Goal: Task Accomplishment & Management: Manage account settings

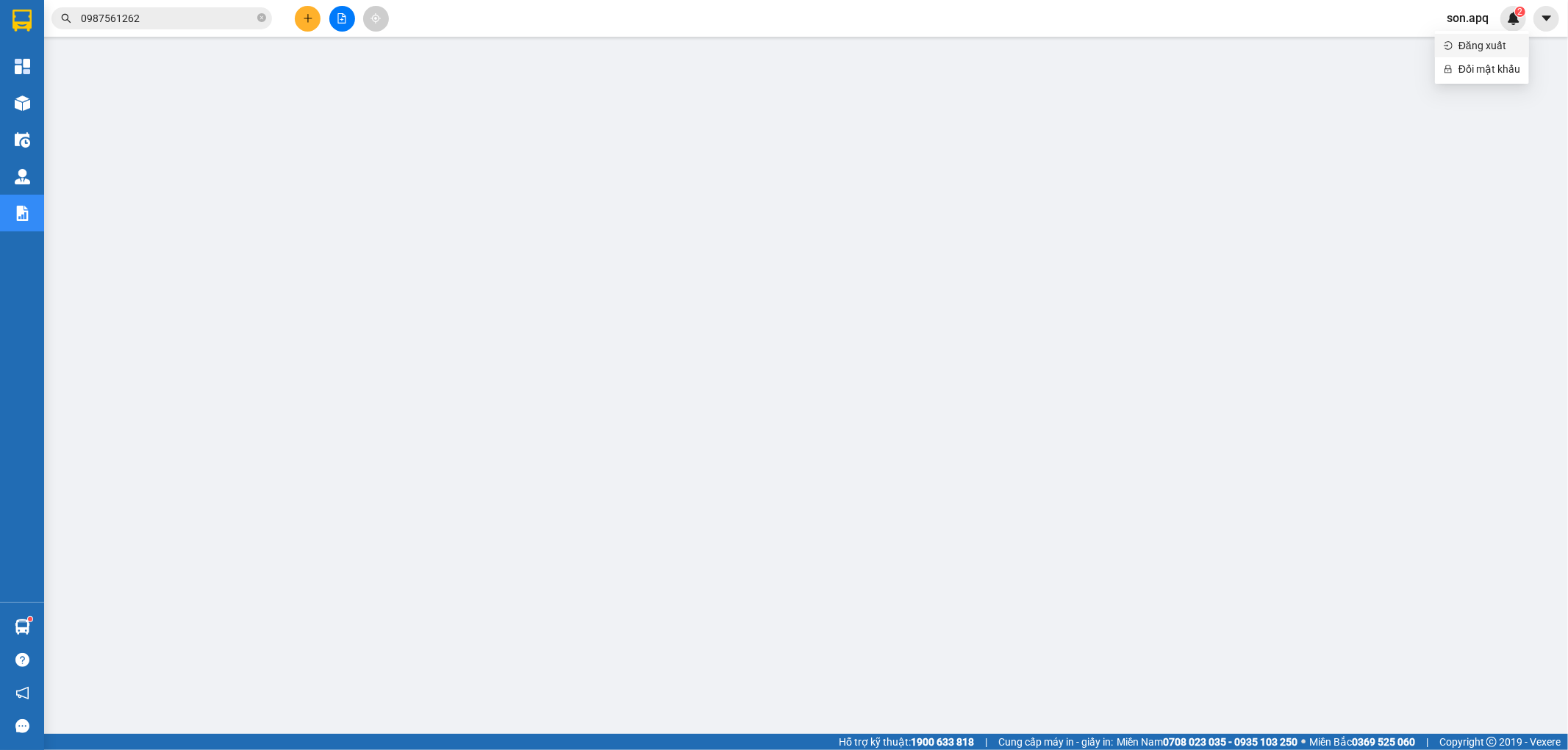
click at [1450, 54] on li "Đăng xuất" at bounding box center [1482, 45] width 94 height 24
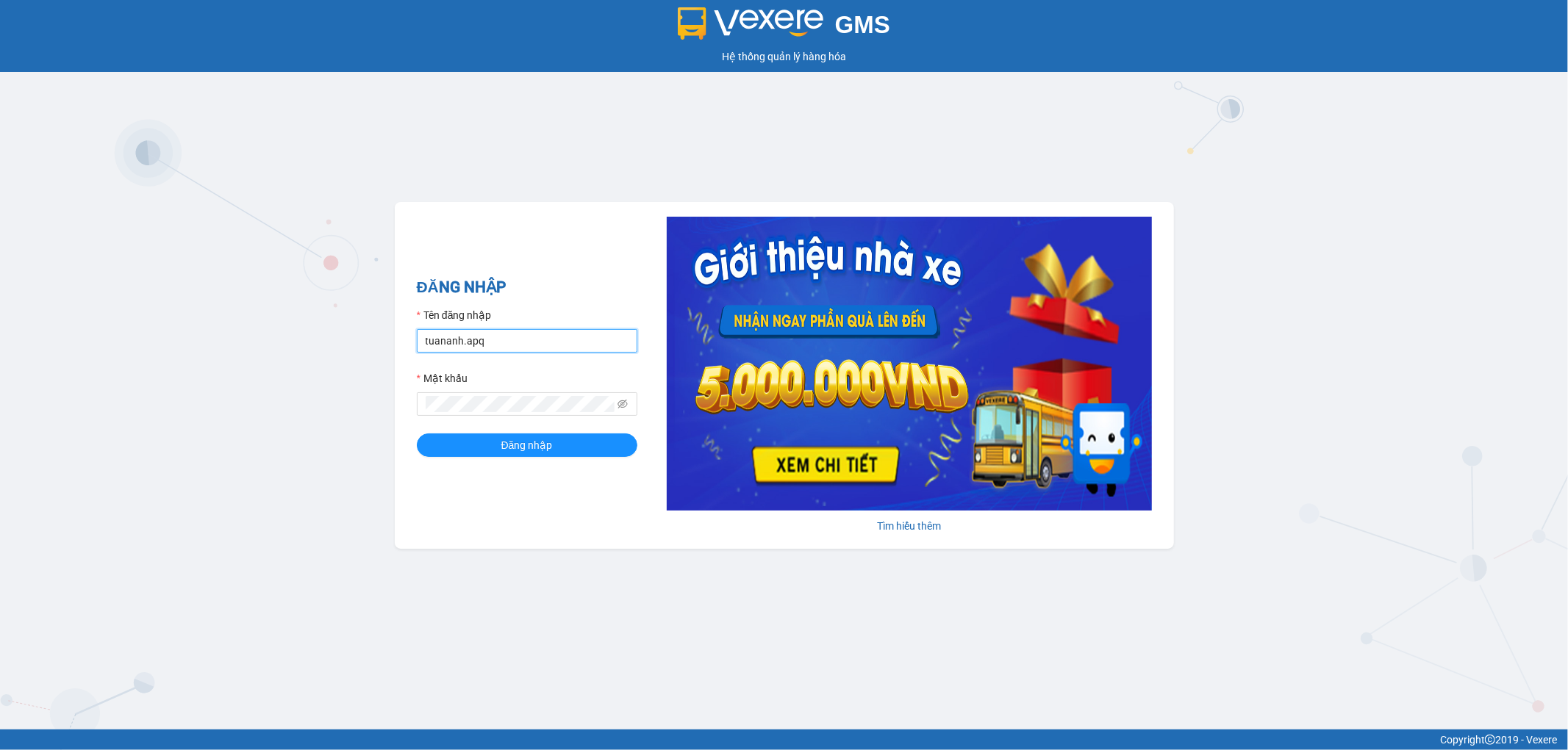
click at [553, 342] on input "tuananh.apq" at bounding box center [527, 340] width 221 height 24
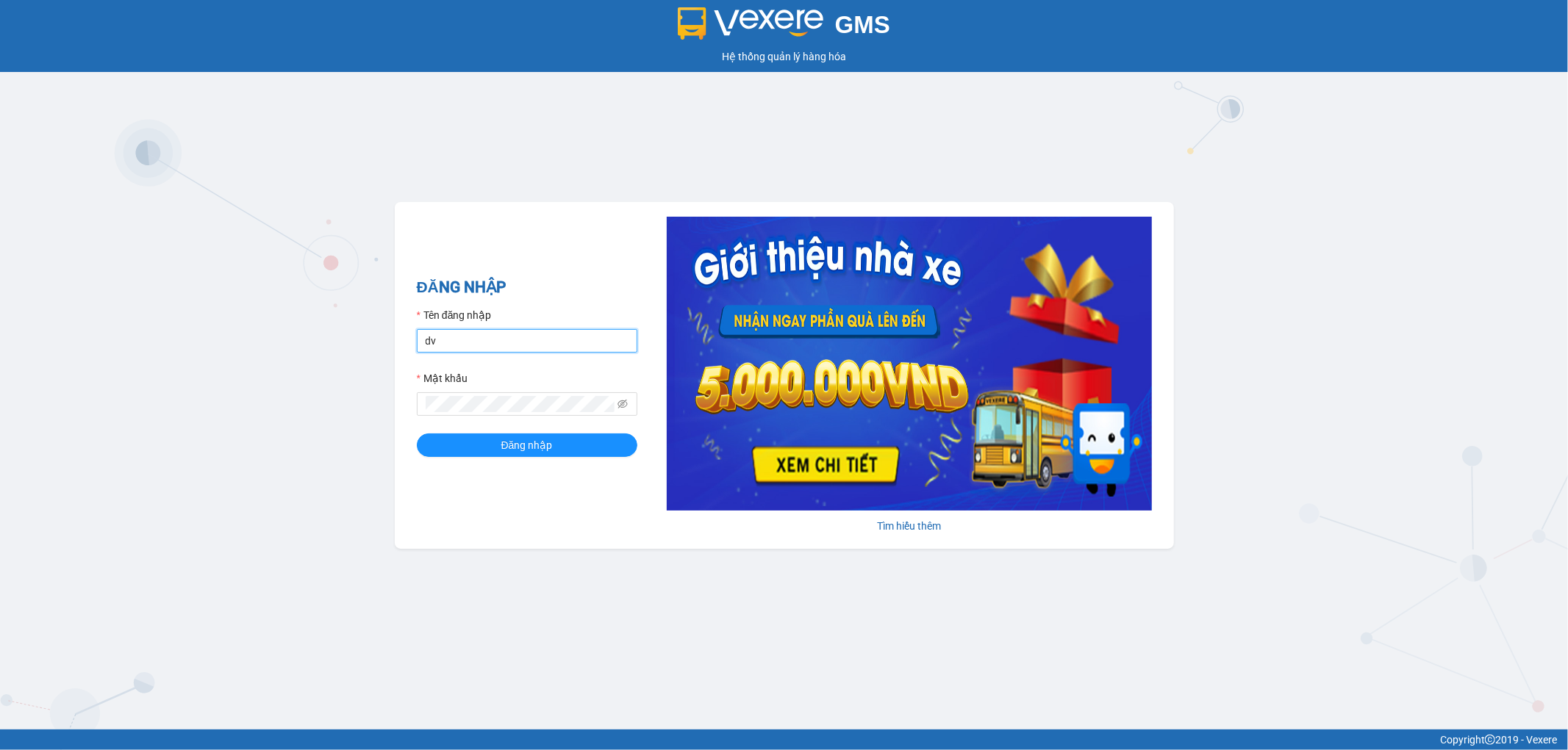
type input "dvthong.apq"
click at [417, 433] on button "Đăng nhập" at bounding box center [527, 445] width 221 height 24
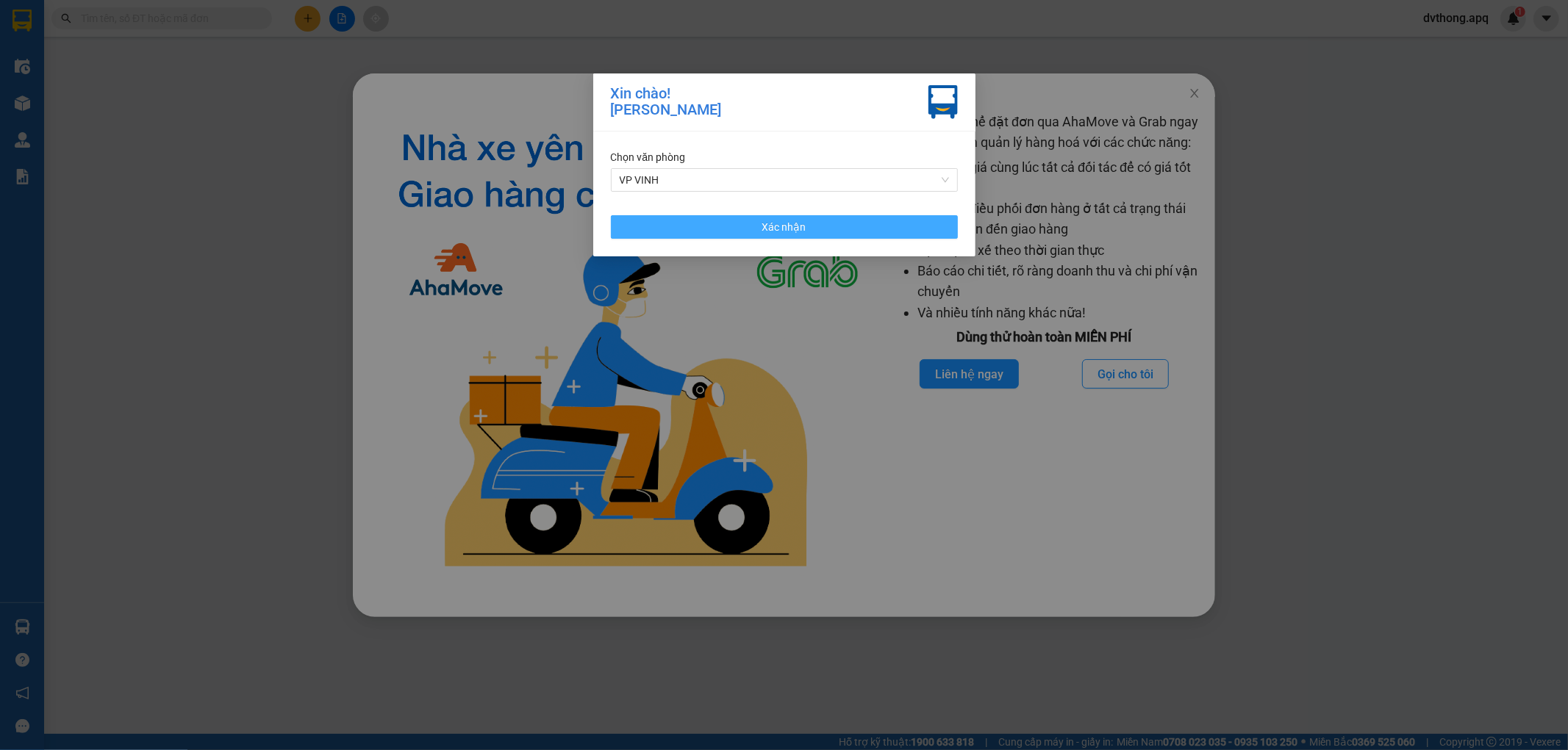
click at [775, 234] on span "Xác nhận" at bounding box center [784, 227] width 44 height 16
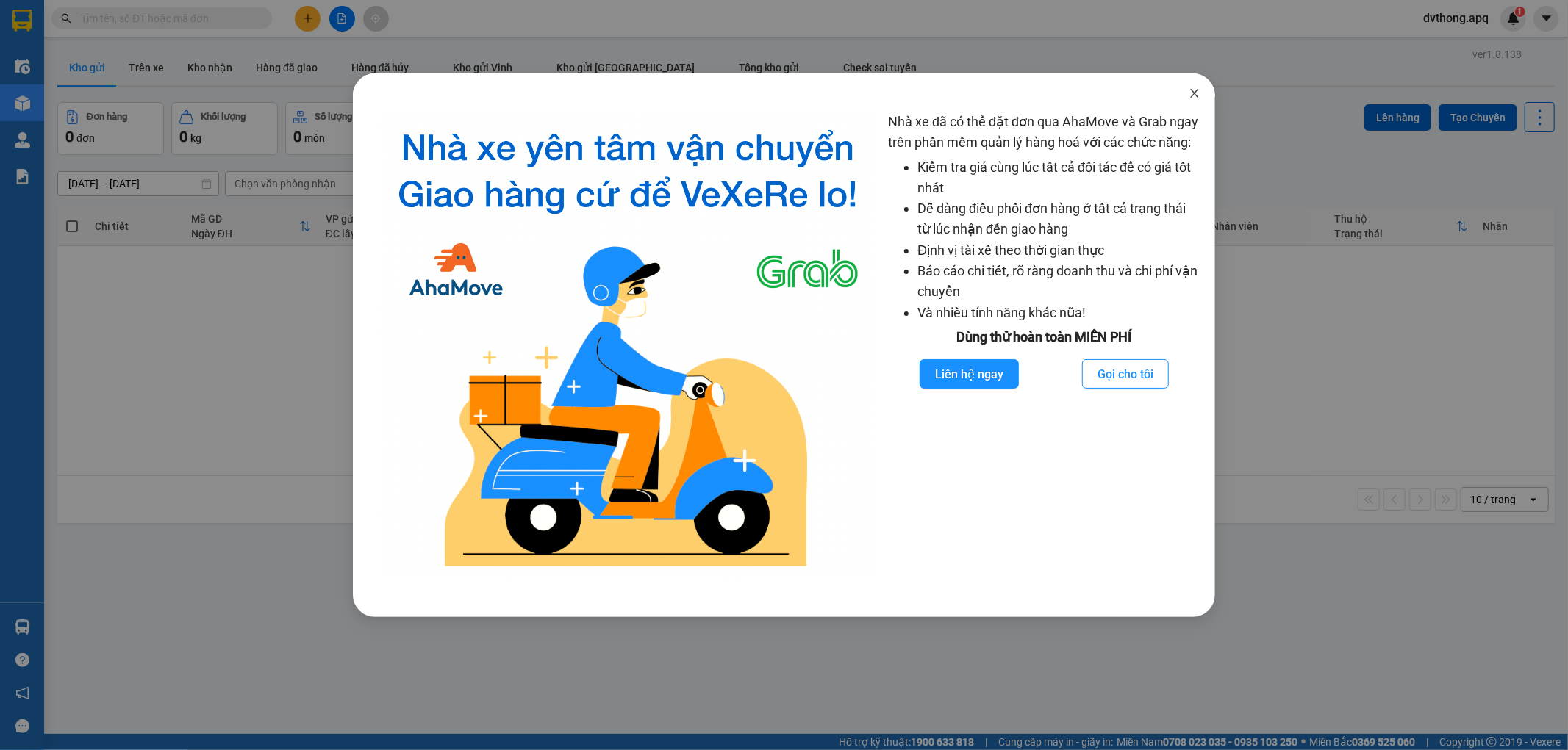
click at [1194, 88] on icon "close" at bounding box center [1194, 93] width 12 height 12
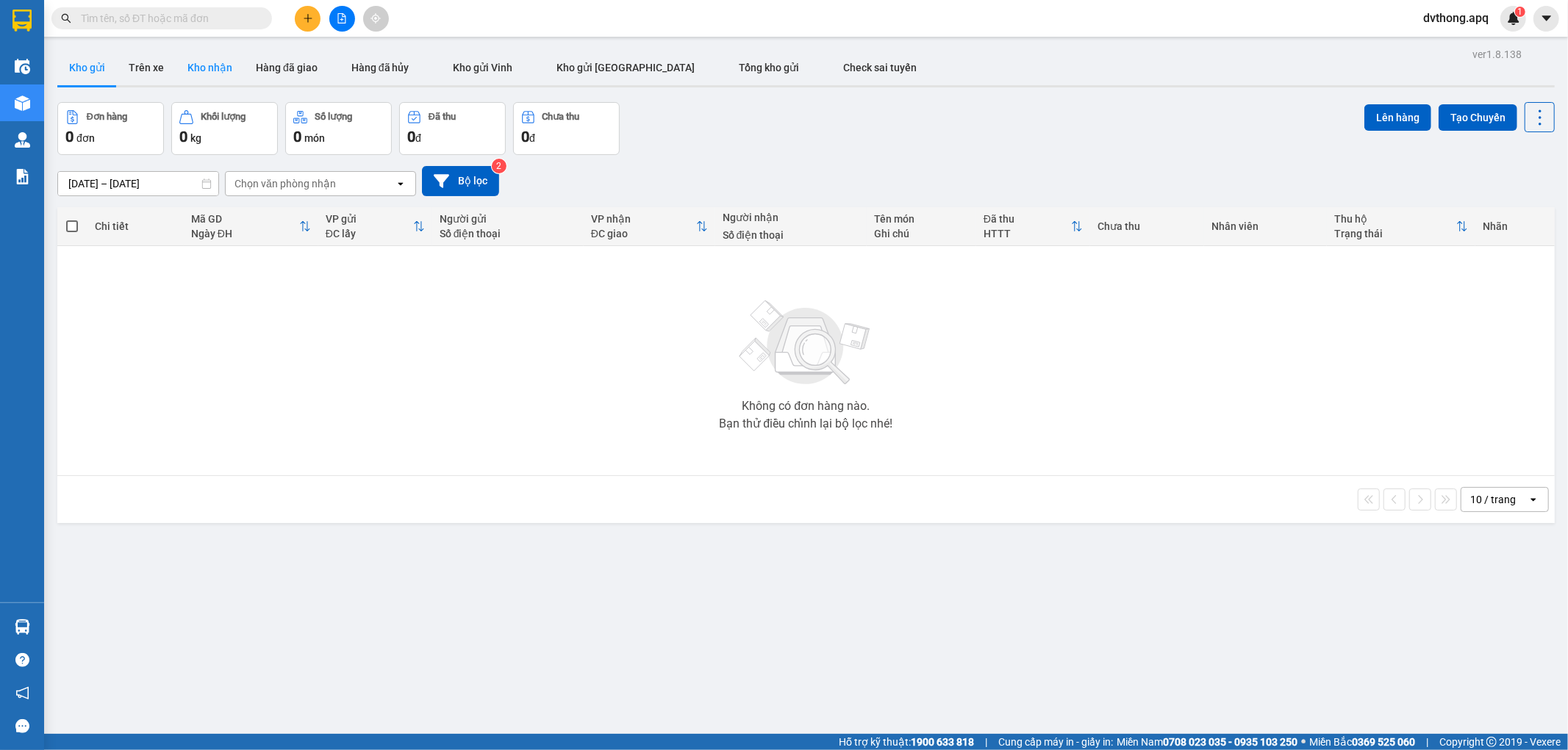
click at [207, 63] on button "Kho nhận" at bounding box center [210, 68] width 68 height 35
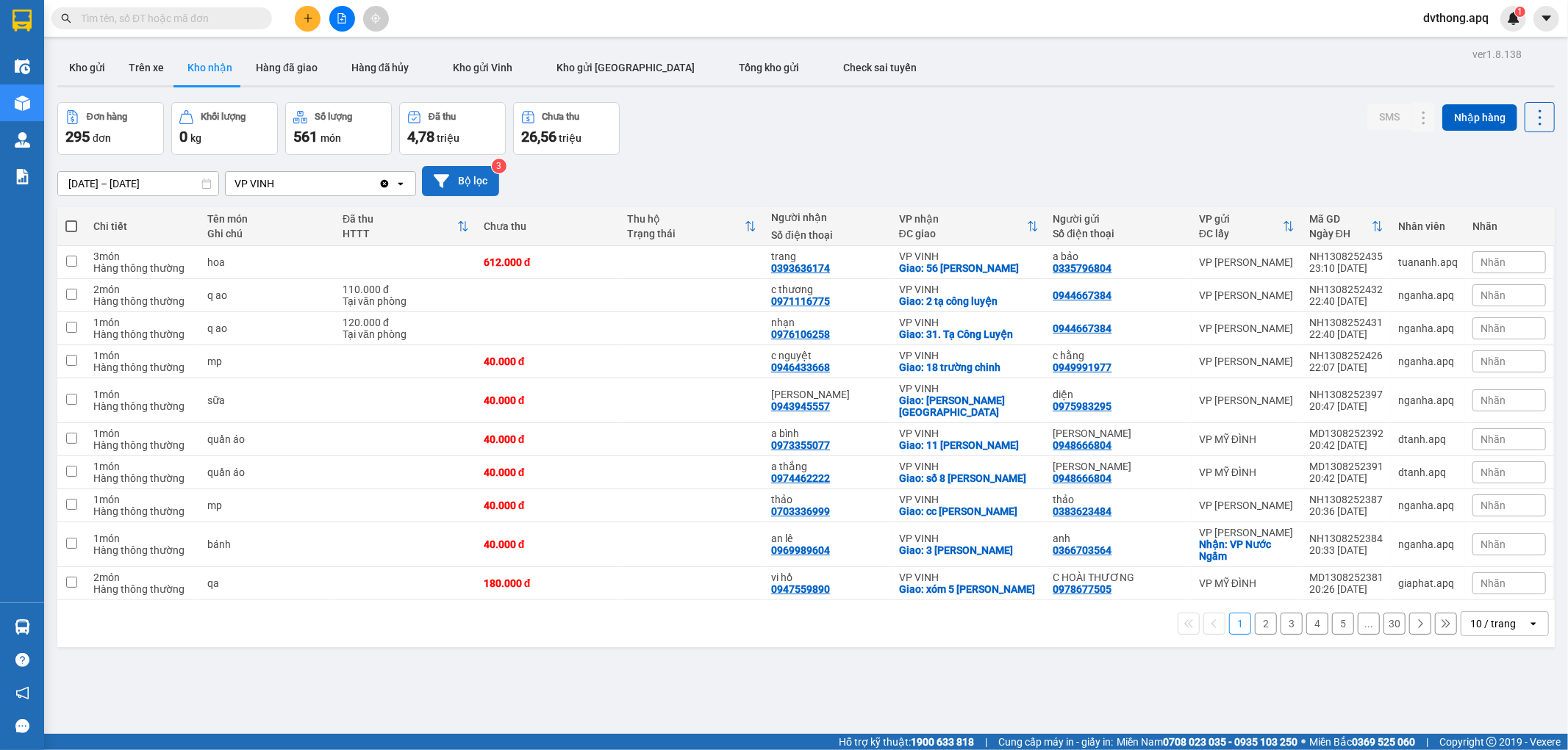
click at [474, 182] on button "Bộ lọc" at bounding box center [460, 181] width 77 height 30
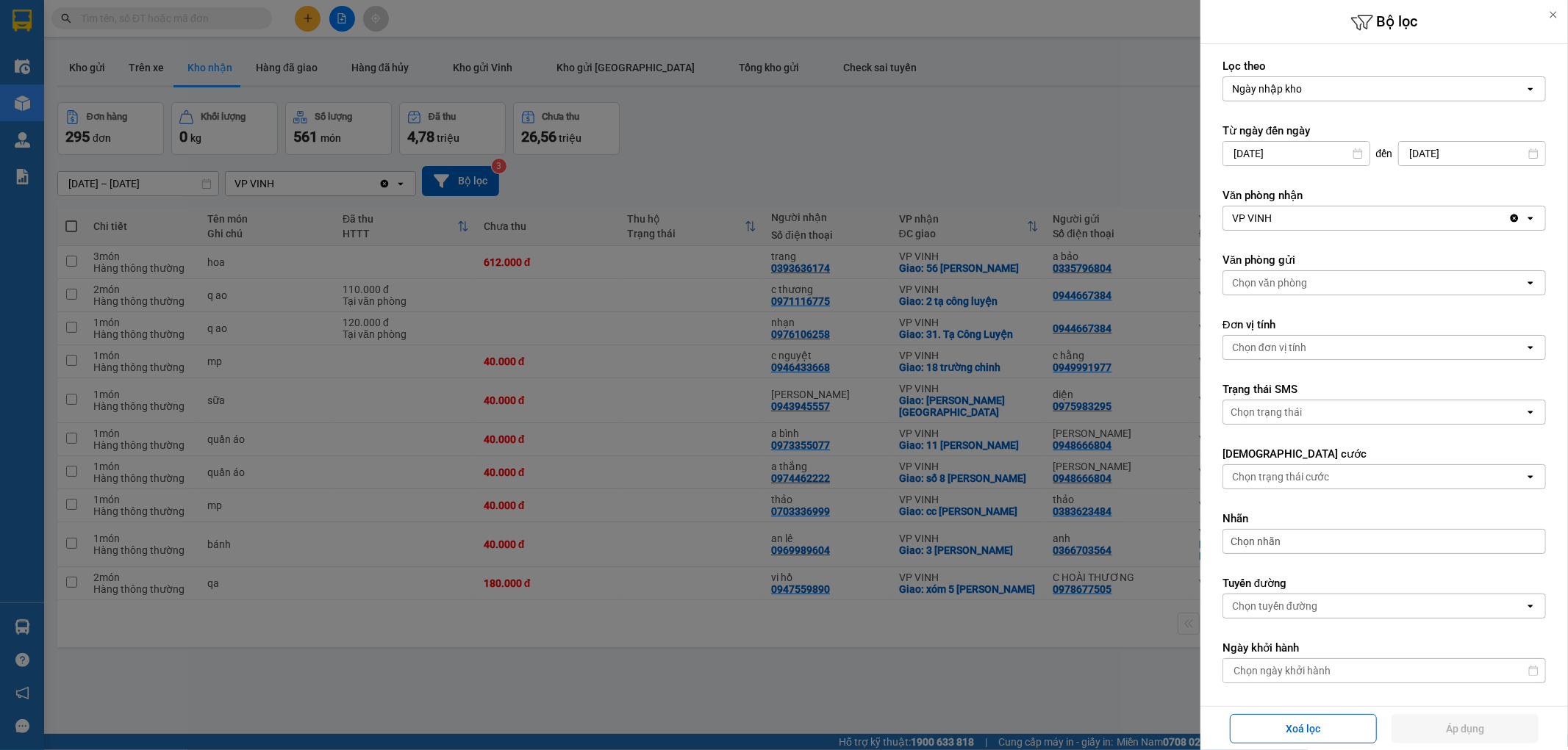
click at [1324, 158] on input "14/08/2025" at bounding box center [1296, 154] width 146 height 24
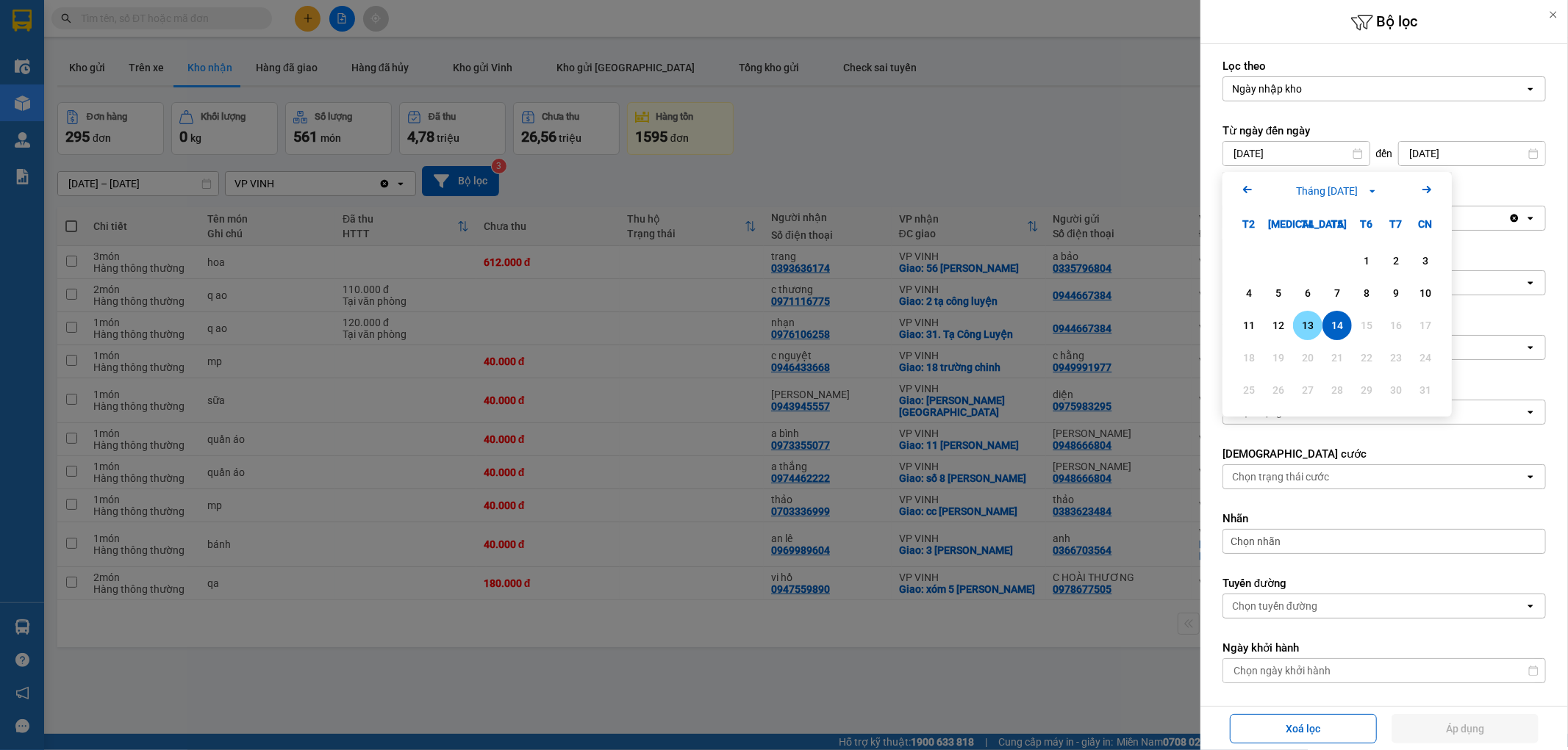
click at [1304, 326] on div "13" at bounding box center [1307, 325] width 21 height 18
type input "[DATE]"
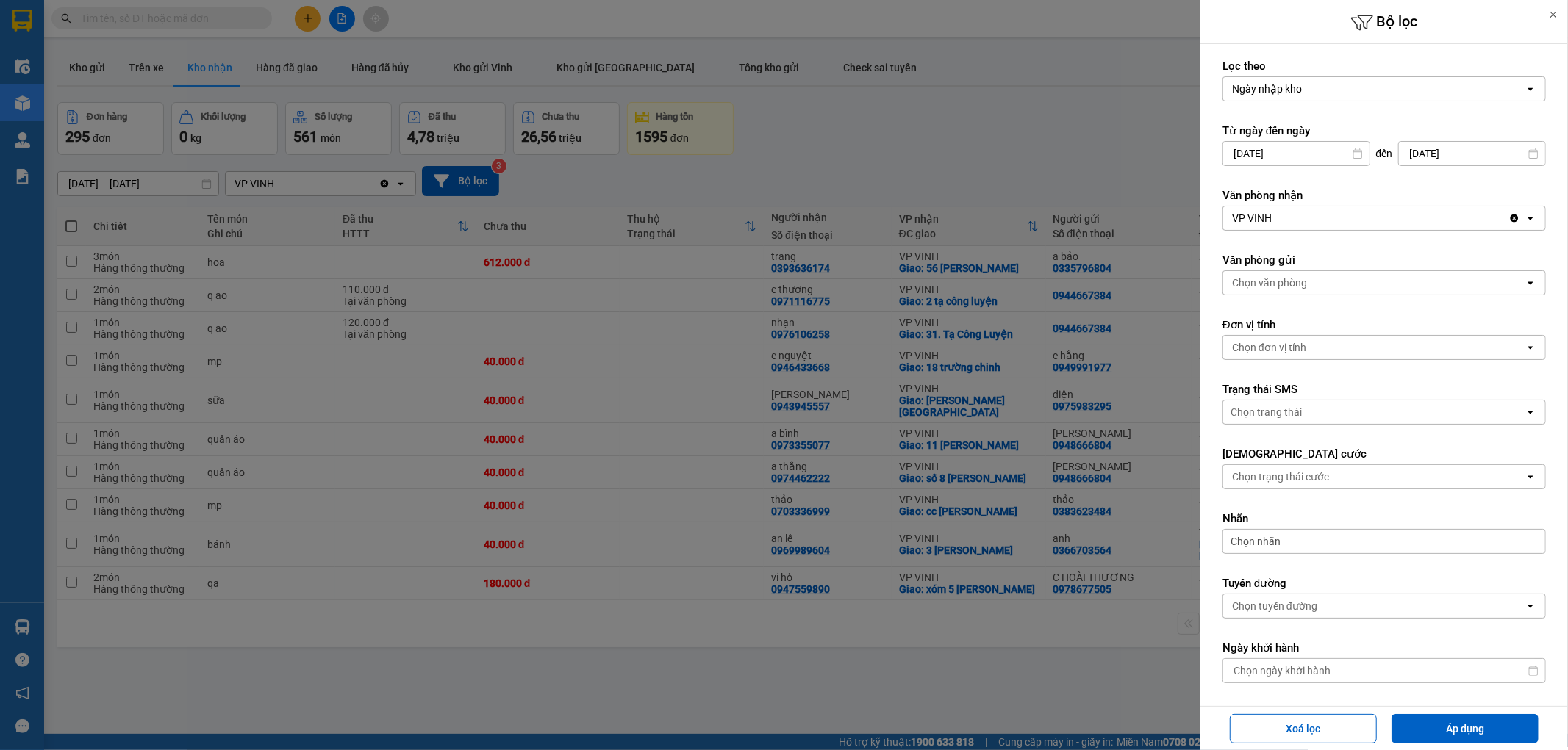
scroll to position [210, 0]
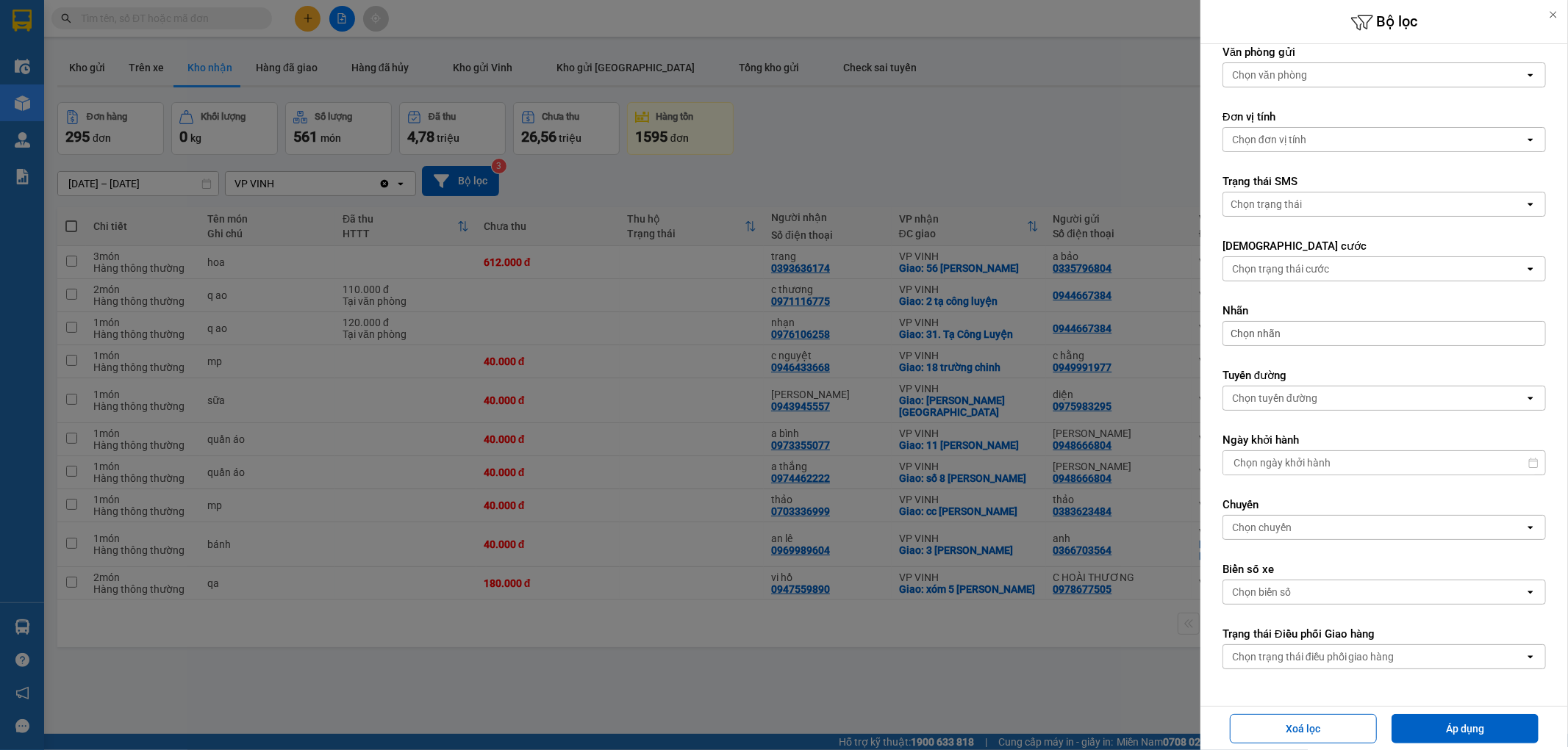
click at [1367, 656] on div "Chọn trạng thái điều phối giao hàng" at bounding box center [1313, 656] width 162 height 15
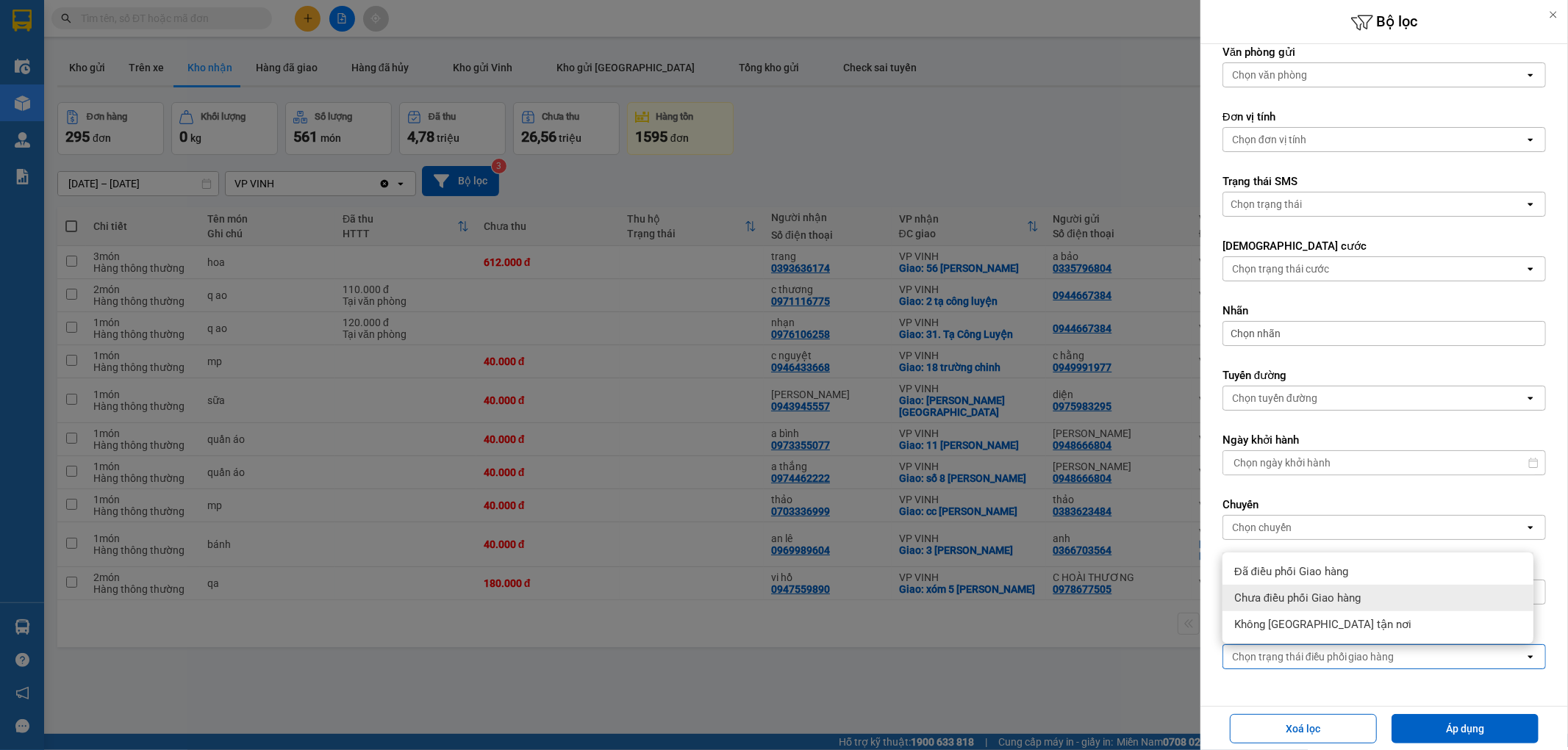
click at [1367, 599] on div "Chưa điều phối Giao hàng" at bounding box center [1377, 598] width 311 height 26
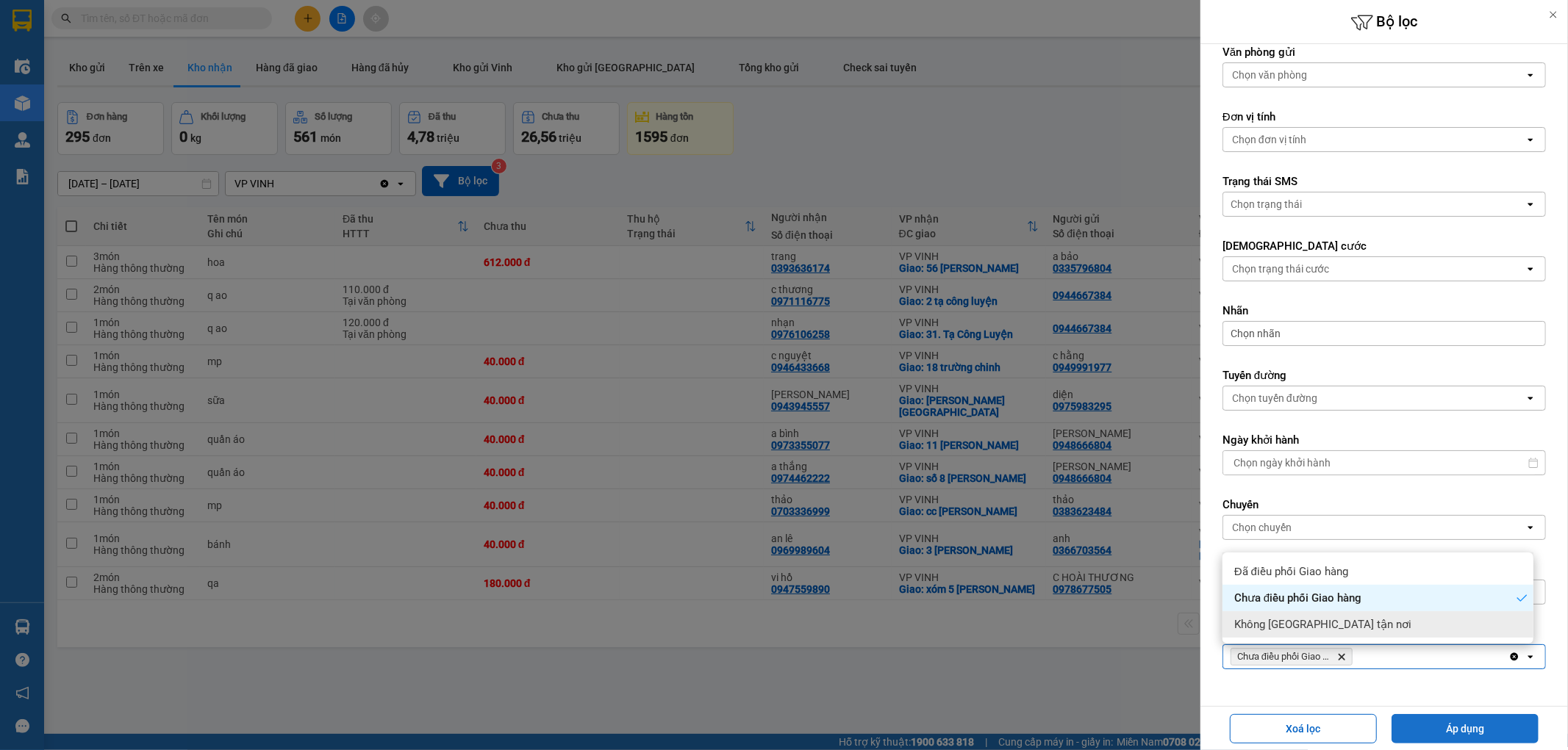
click at [1432, 735] on button "Áp dụng" at bounding box center [1464, 729] width 147 height 29
type input "13/08/2025 – 14/08/2025"
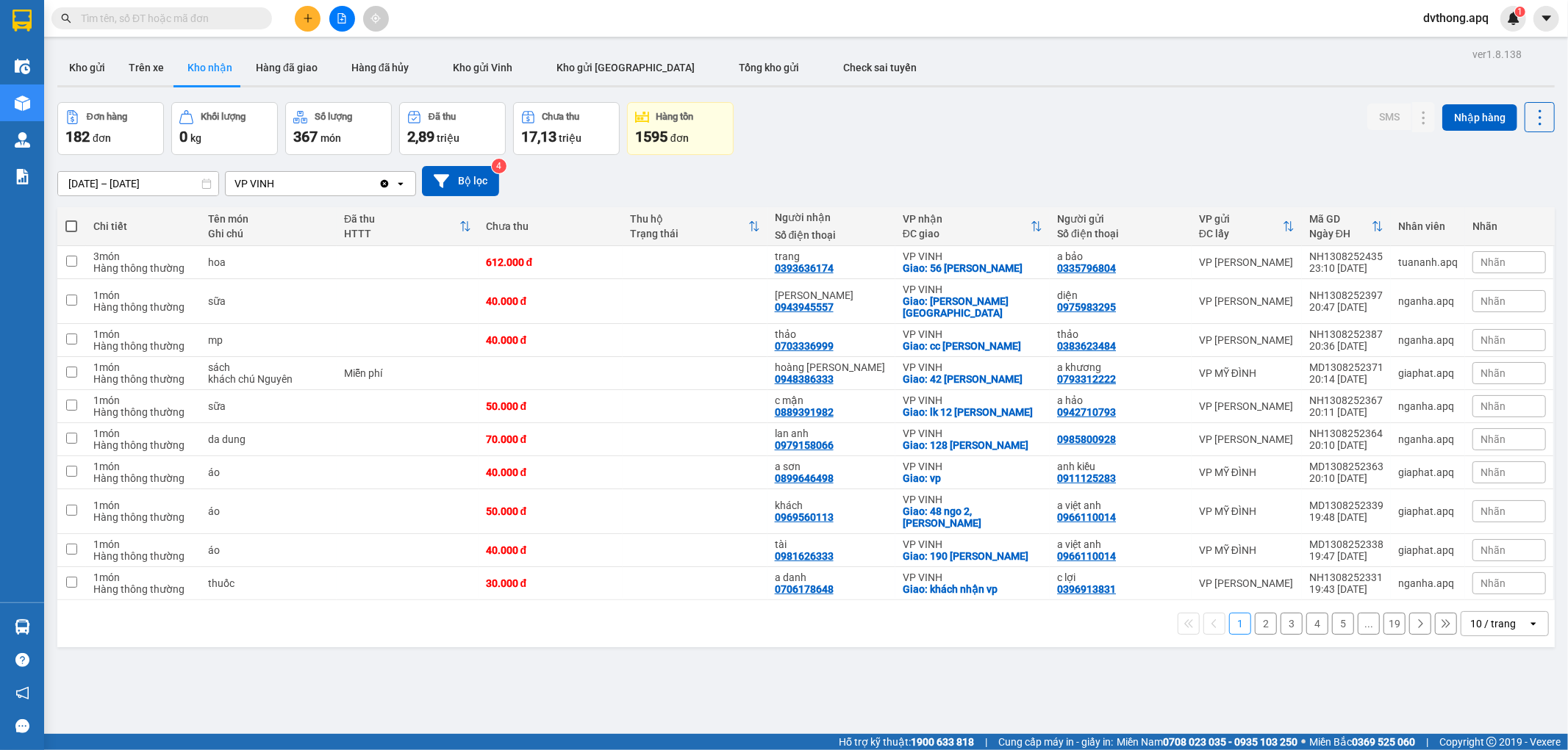
click at [1493, 636] on div "10 / trang" at bounding box center [1494, 624] width 66 height 24
click at [1497, 607] on span "100 / trang" at bounding box center [1486, 604] width 53 height 15
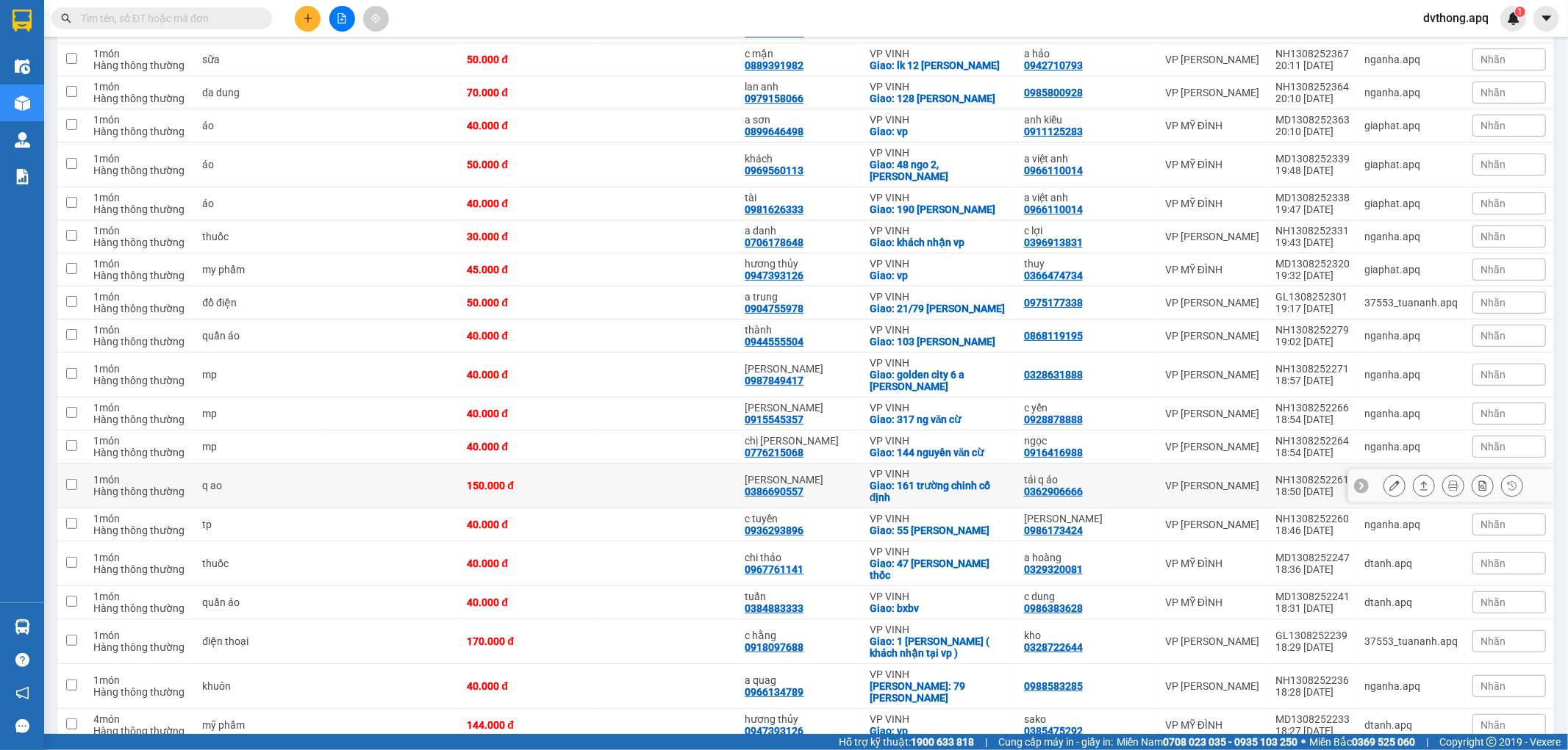
scroll to position [0, 0]
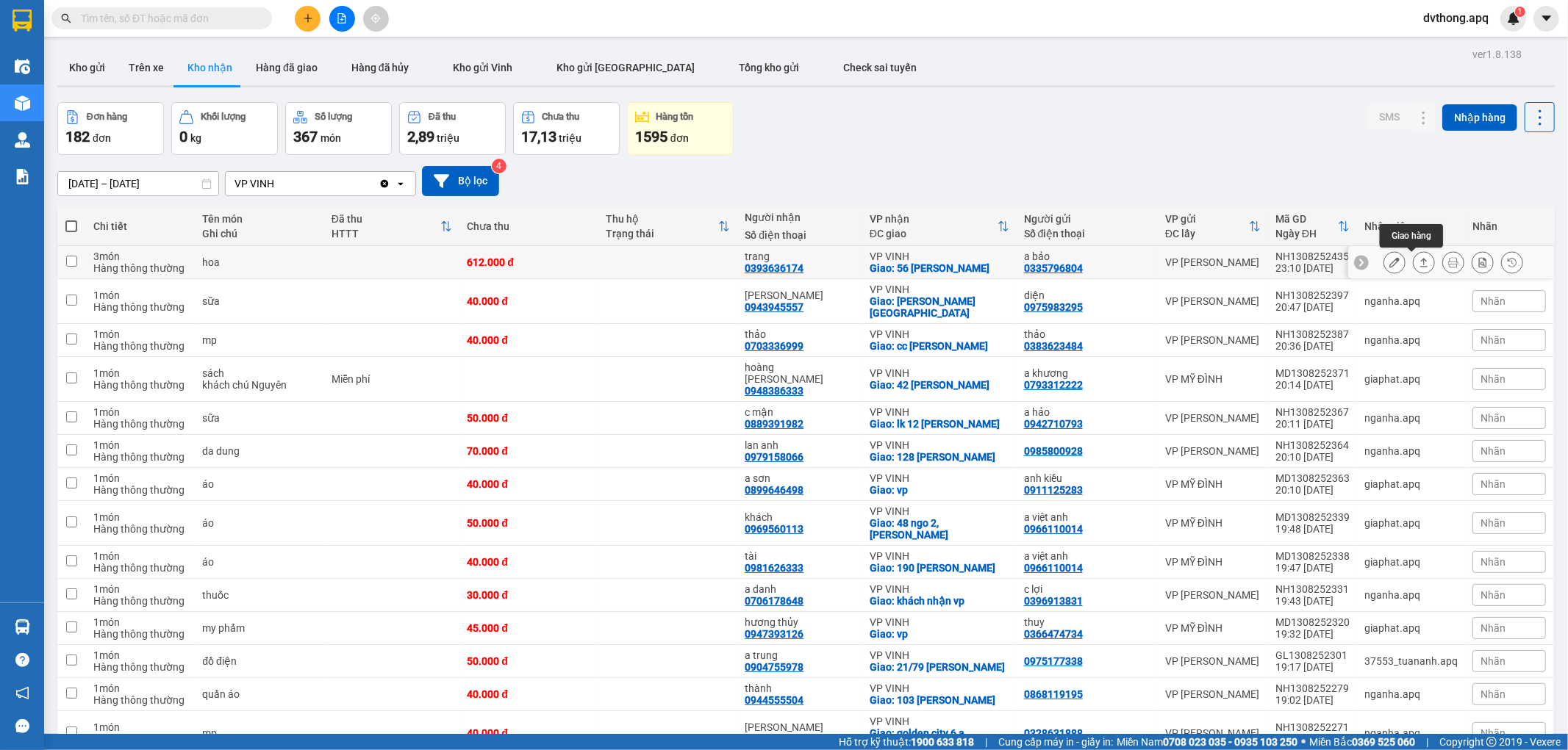
click at [1419, 261] on icon at bounding box center [1423, 262] width 10 height 10
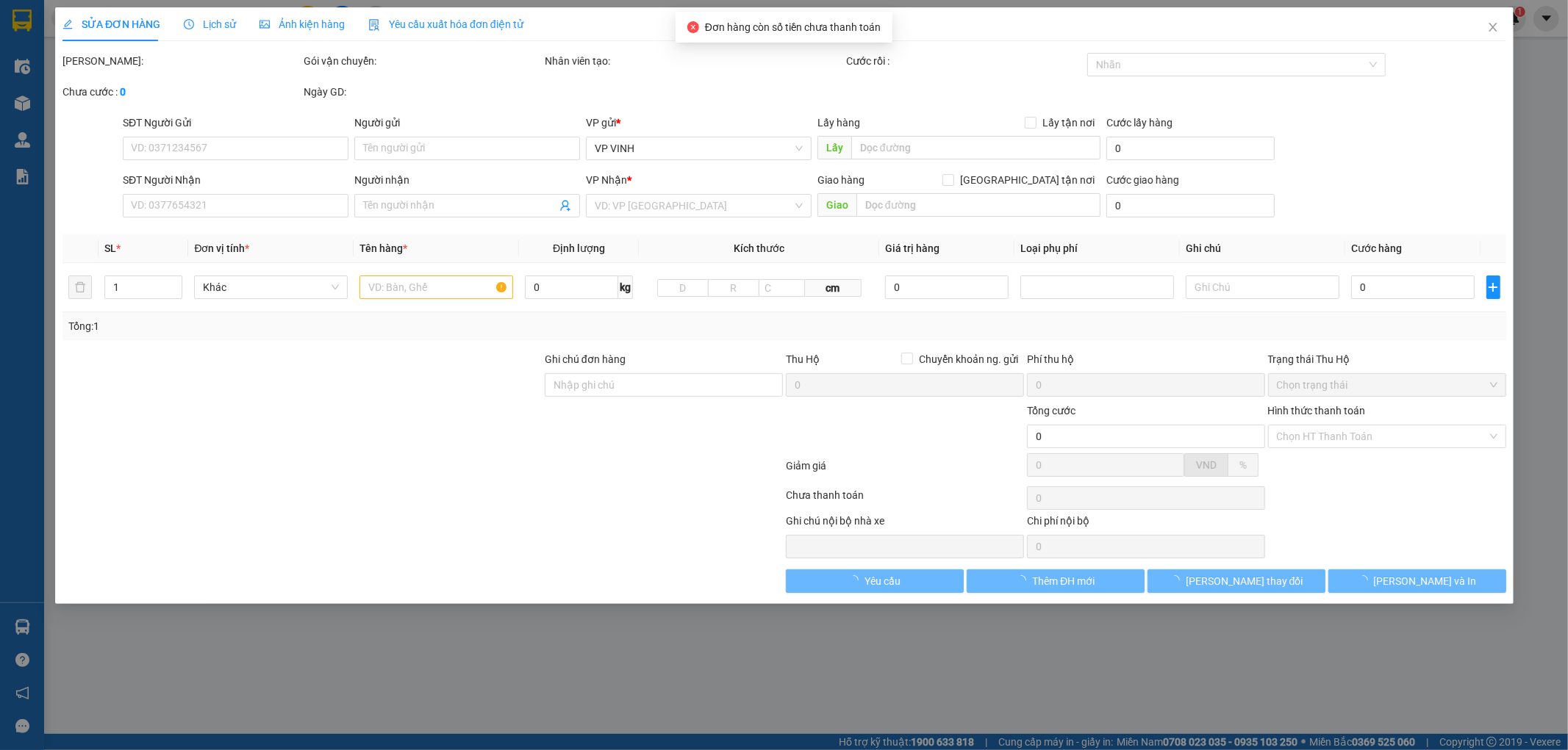
type input "0335796804"
type input "a bảo"
type input "0393636174"
type input "trang"
checkbox input "true"
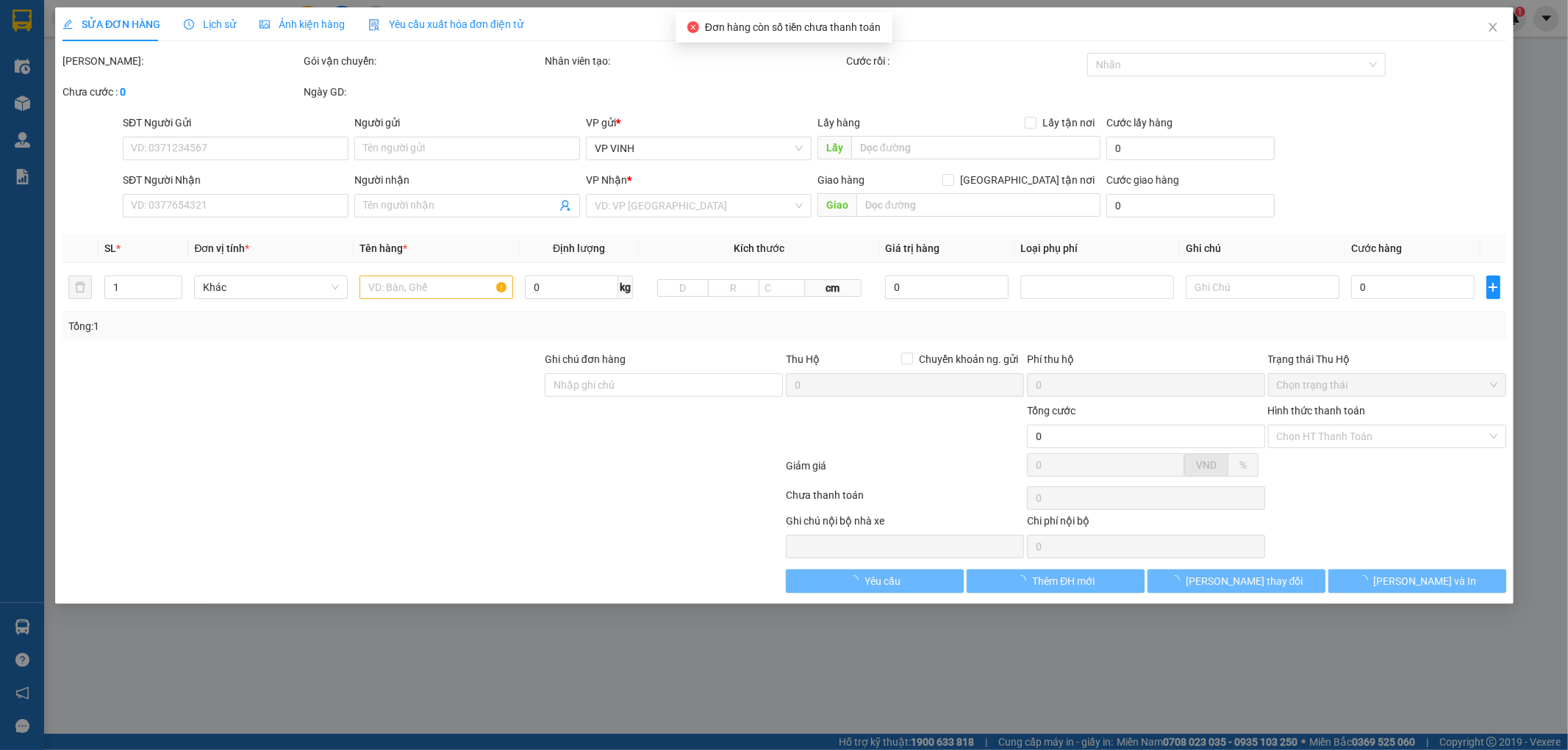
type input "56 lê lợi"
type input "612.000"
type input "10"
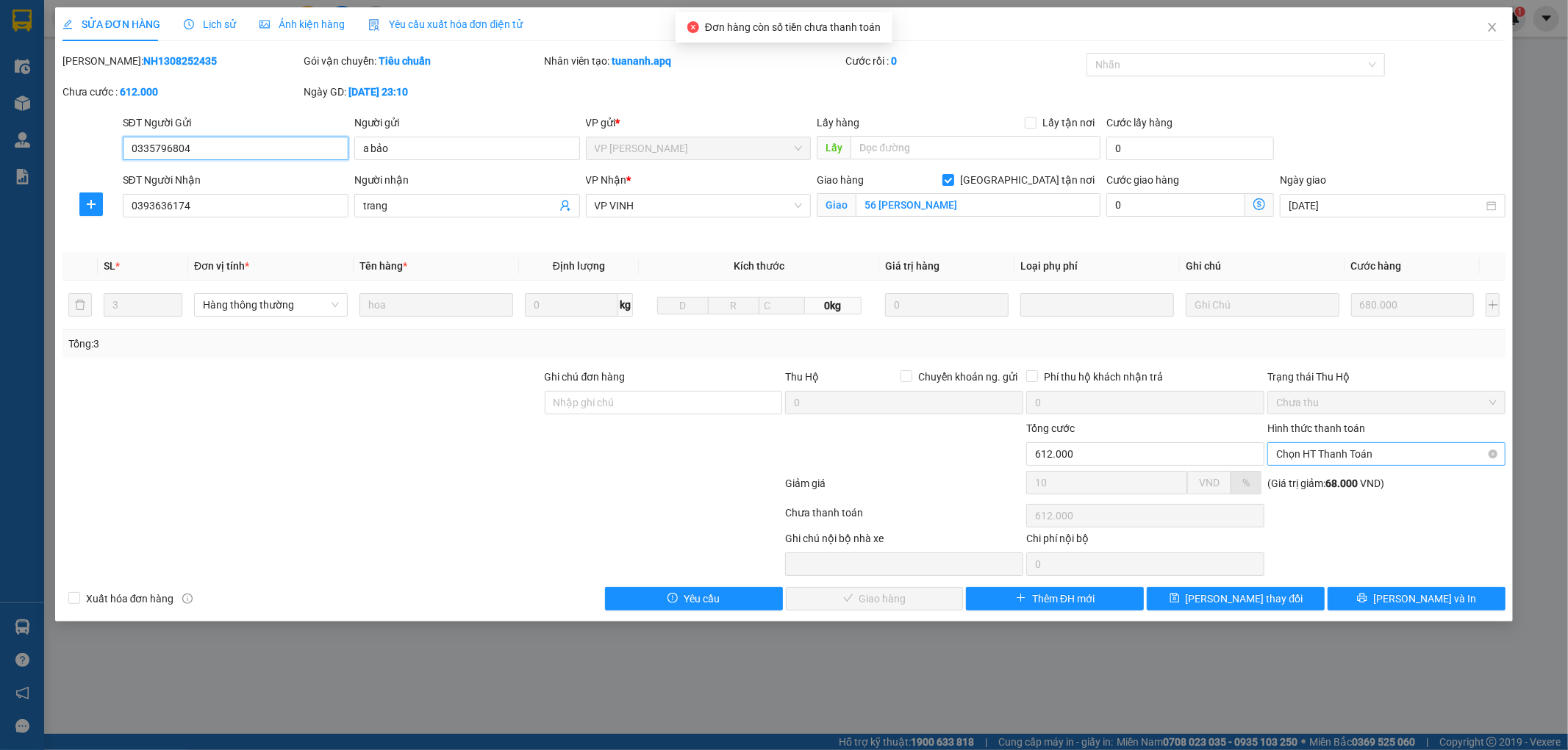
click at [1349, 452] on span "Chọn HT Thanh Toán" at bounding box center [1386, 454] width 221 height 22
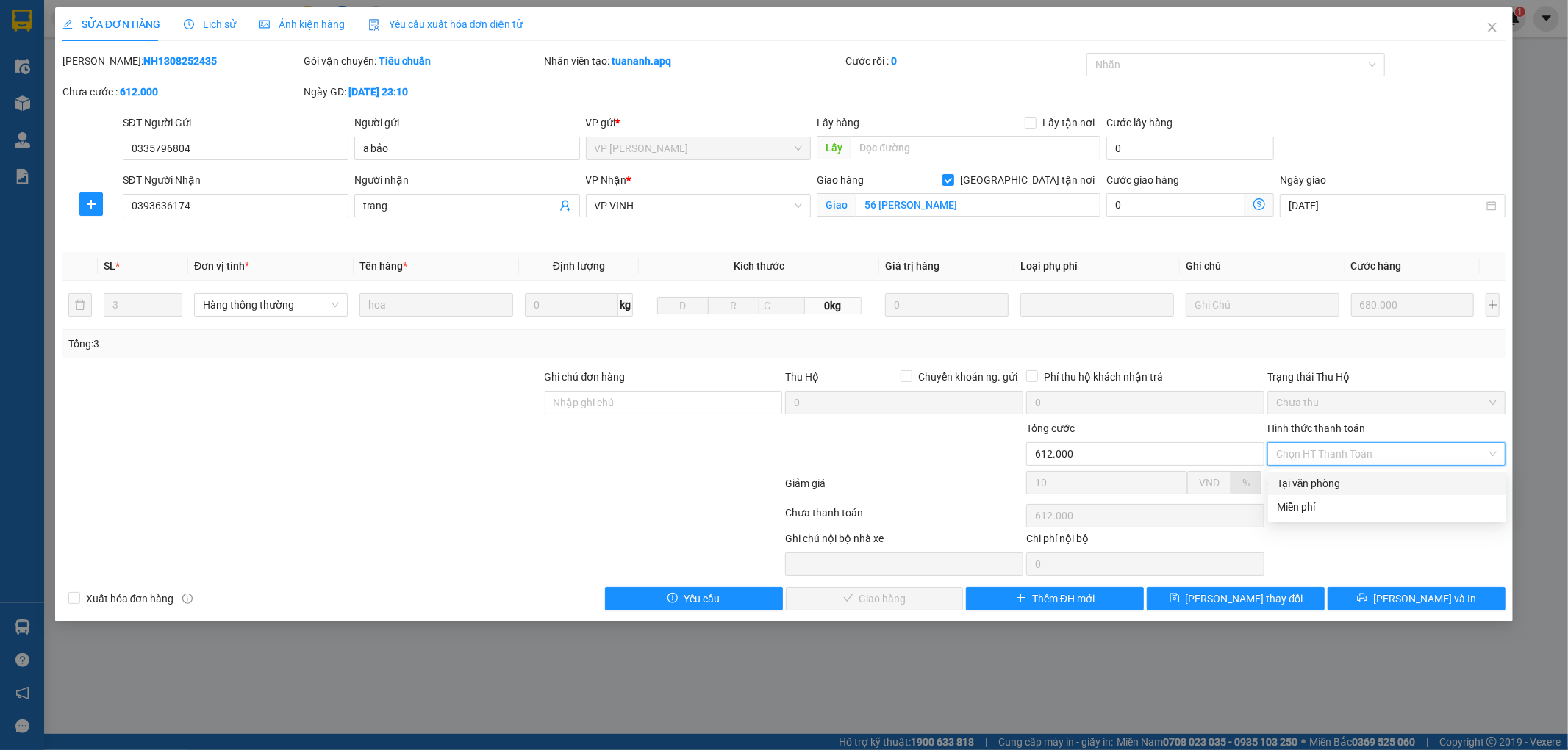
click at [1371, 482] on div "Tại văn phòng" at bounding box center [1387, 483] width 221 height 16
type input "0"
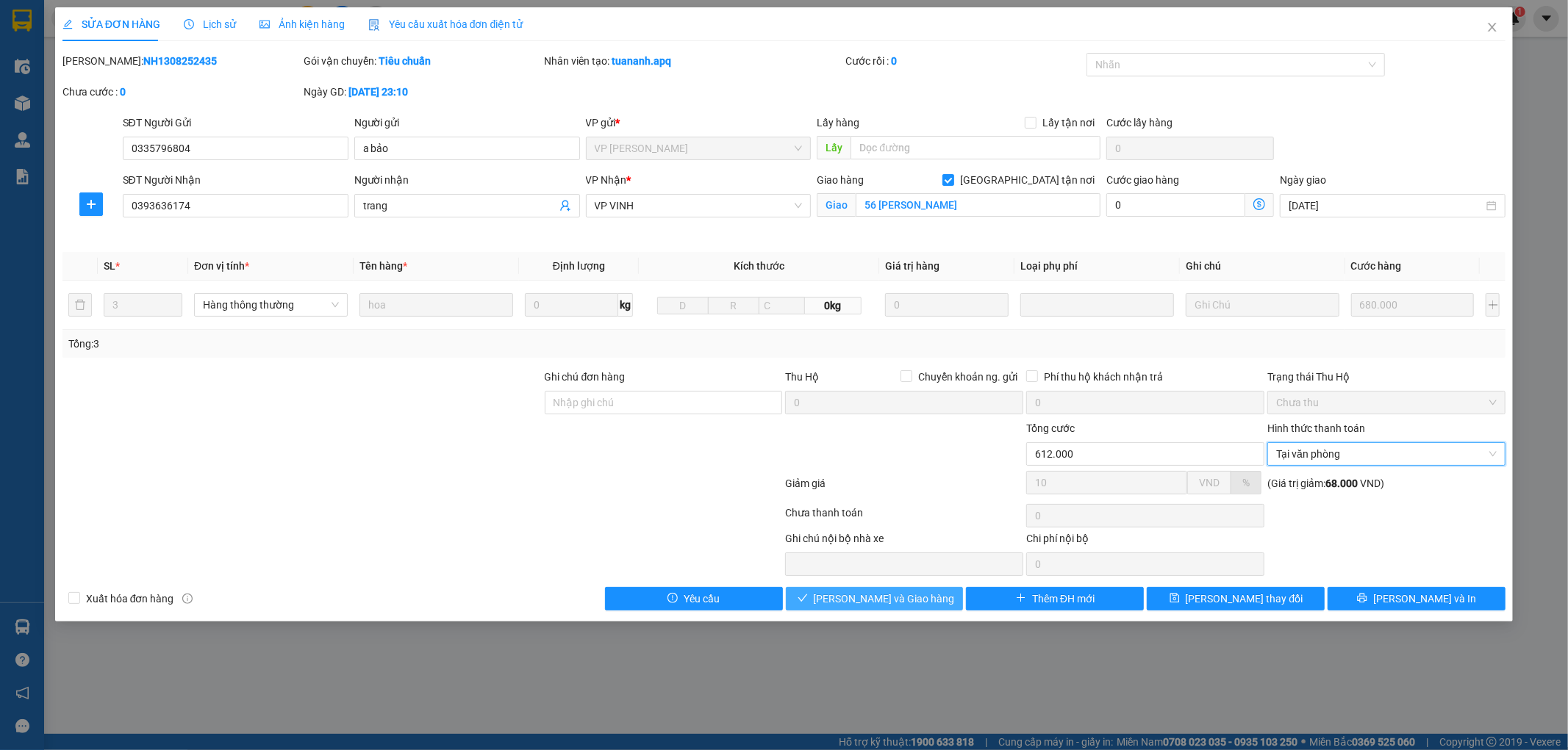
click at [879, 612] on div "SỬA ĐƠN HÀNG Lịch sử Ảnh kiện hàng Yêu cầu xuất hóa đơn điện tử Total Paid Fee …" at bounding box center [784, 314] width 1458 height 614
click at [879, 600] on span "Lưu và Giao hàng" at bounding box center [885, 599] width 141 height 16
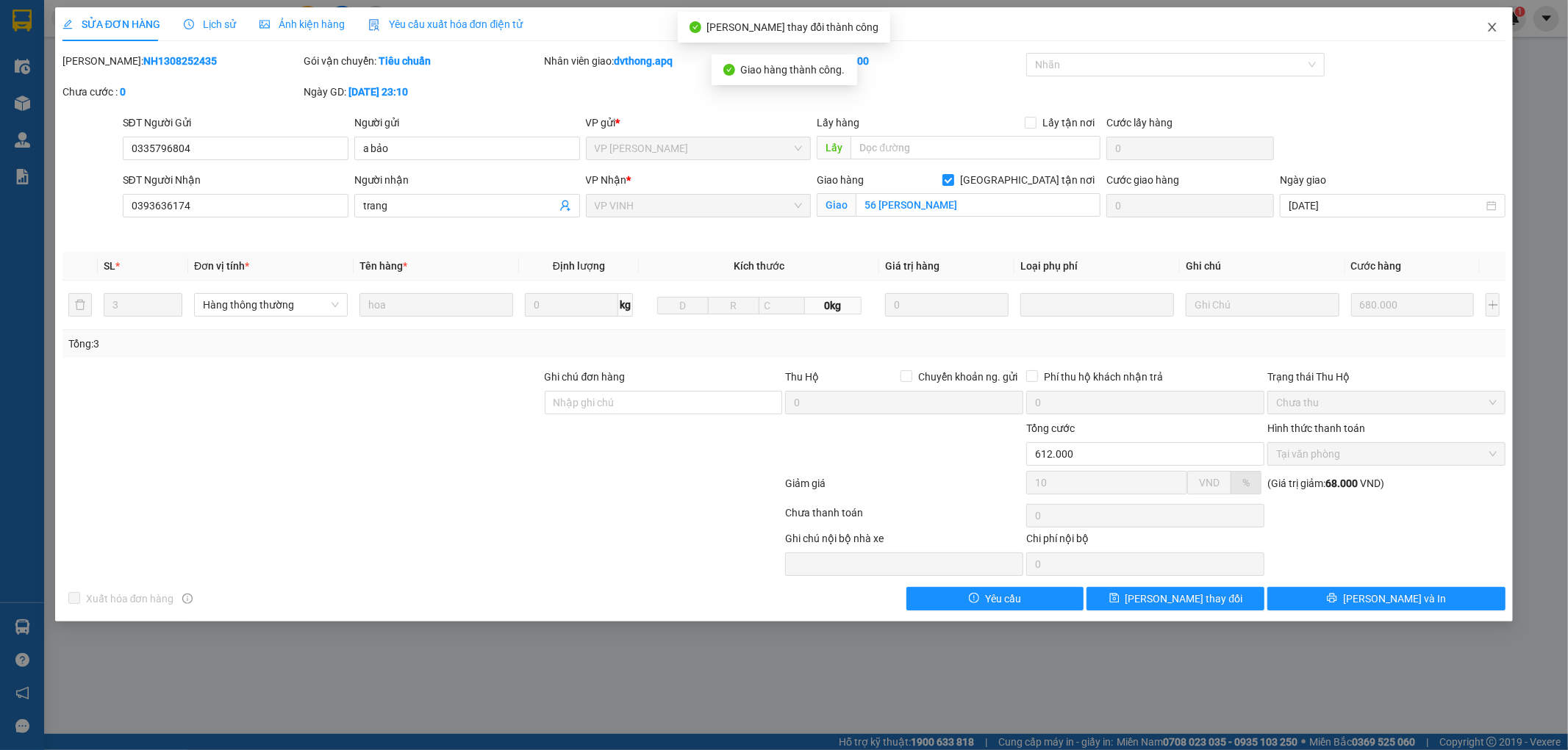
click at [1493, 24] on icon "close" at bounding box center [1492, 27] width 12 height 12
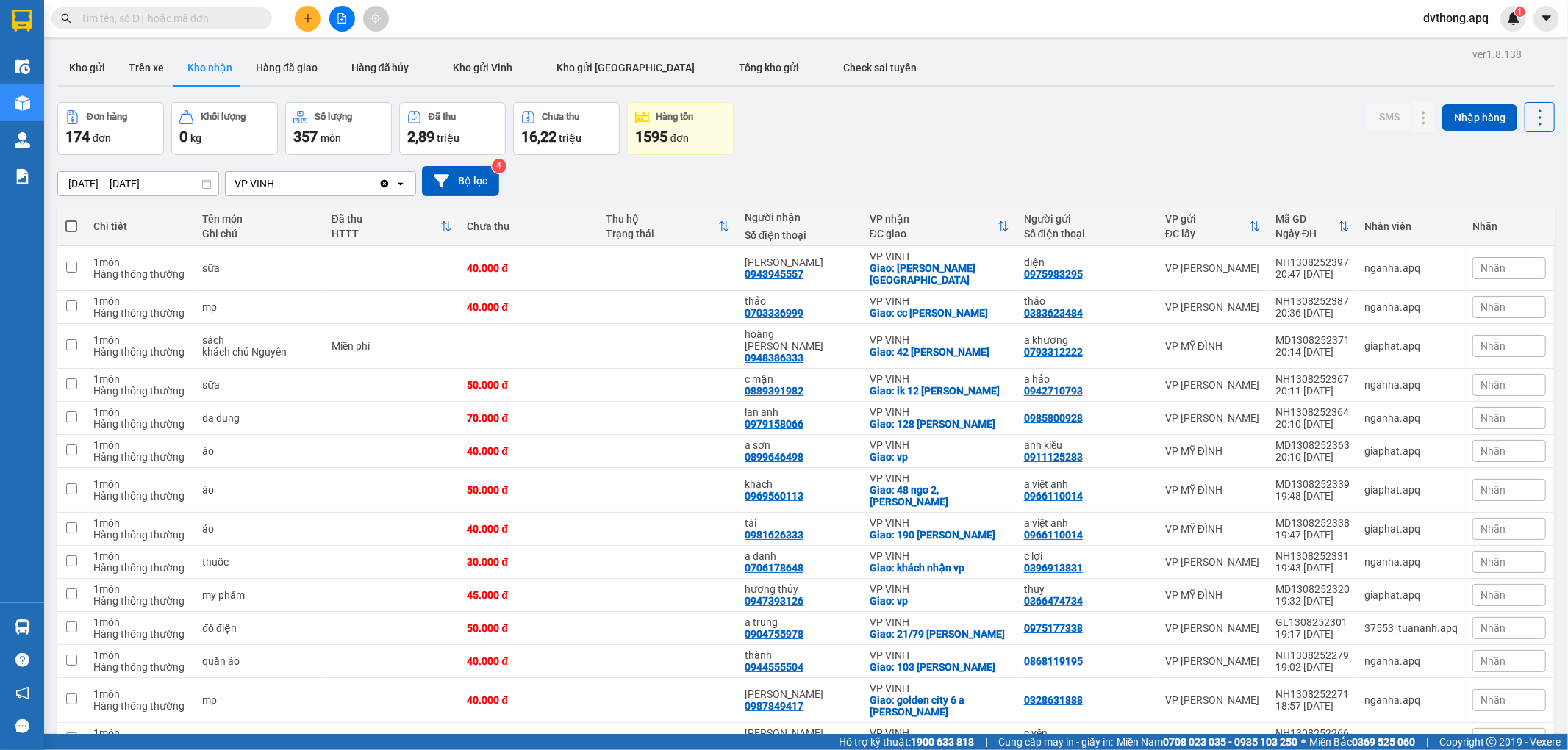
click at [201, 15] on input "text" at bounding box center [168, 18] width 174 height 16
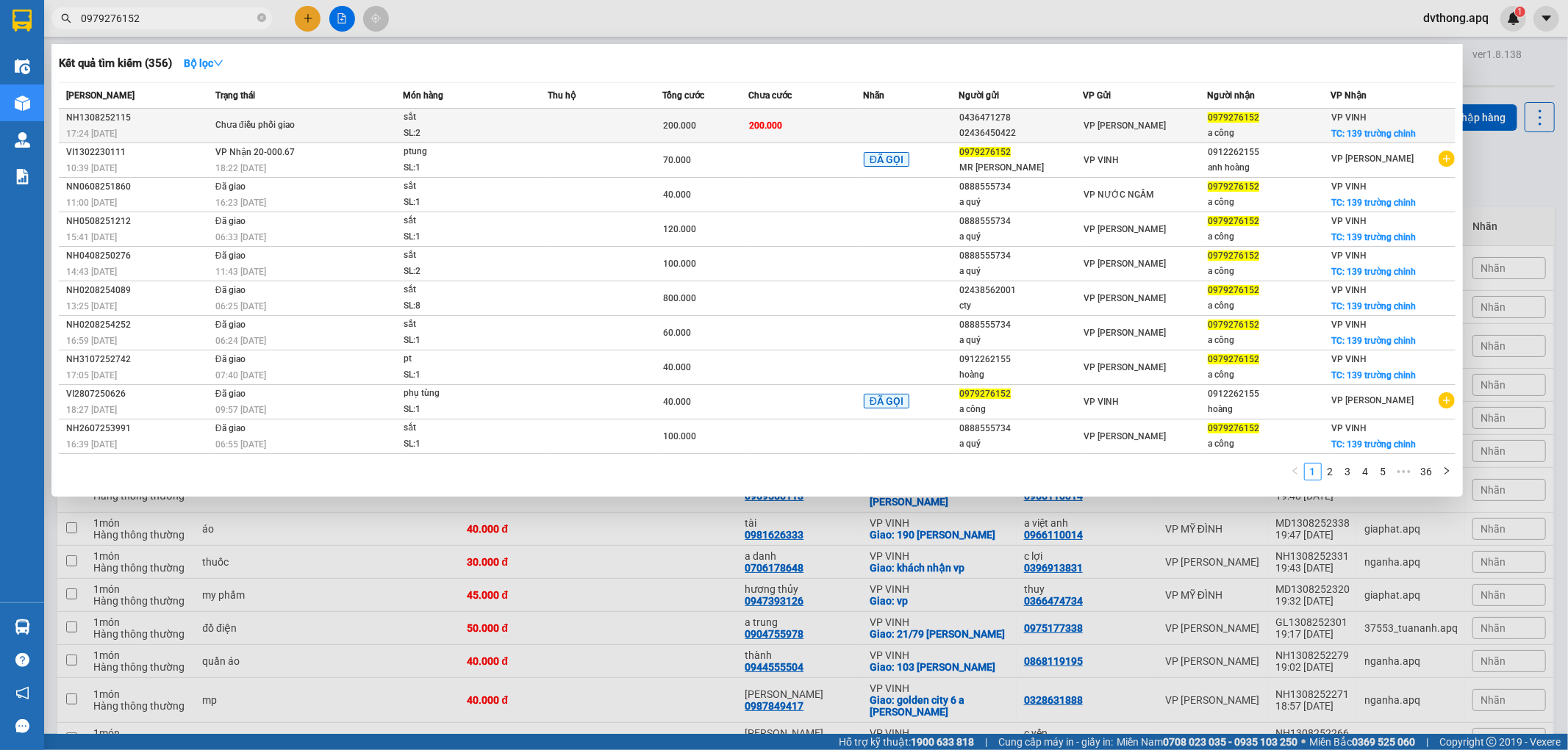
type input "0979276152"
click at [585, 124] on td at bounding box center [604, 126] width 115 height 35
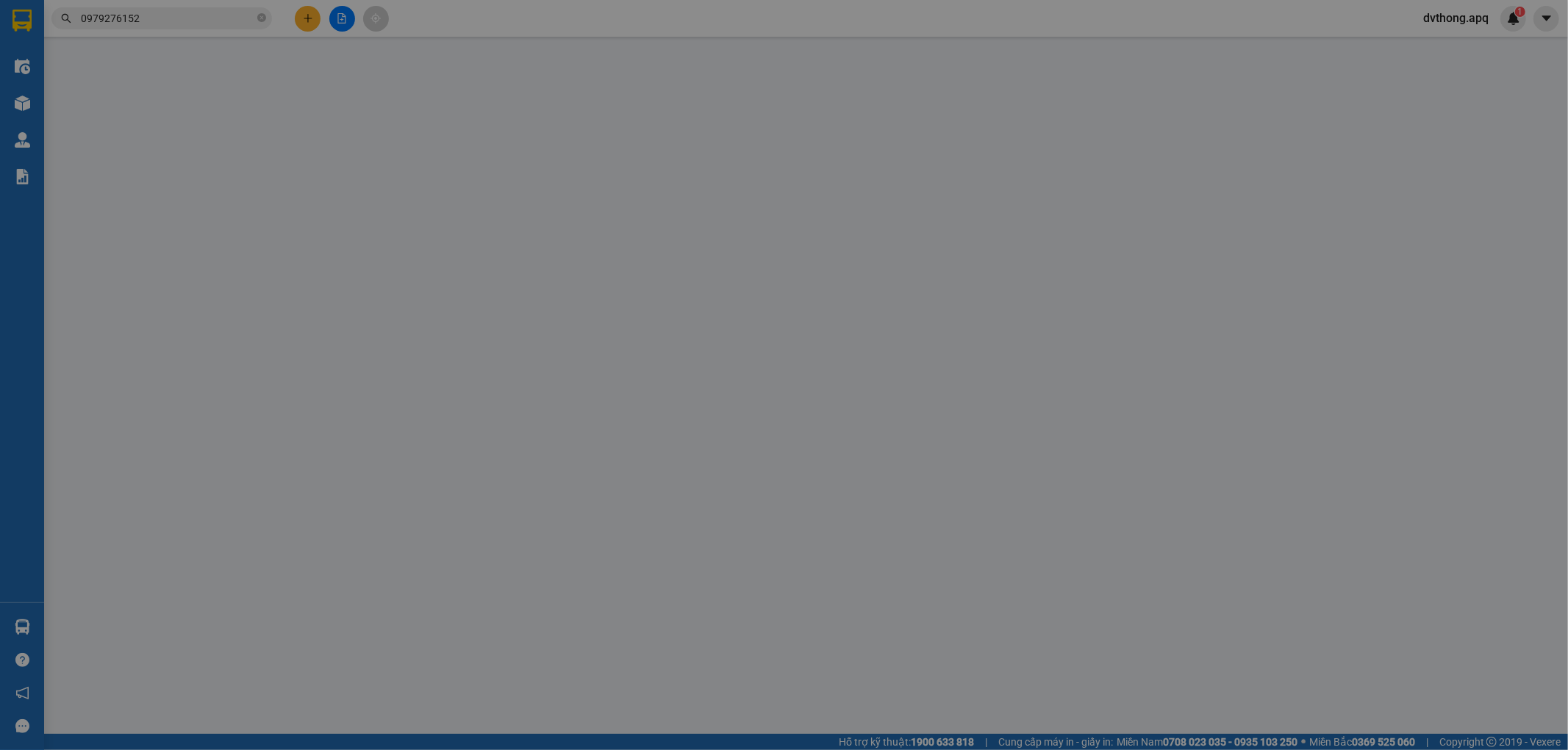
type input "0436471278"
type input "02436450422"
type input "0979276152"
type input "a công"
checkbox input "true"
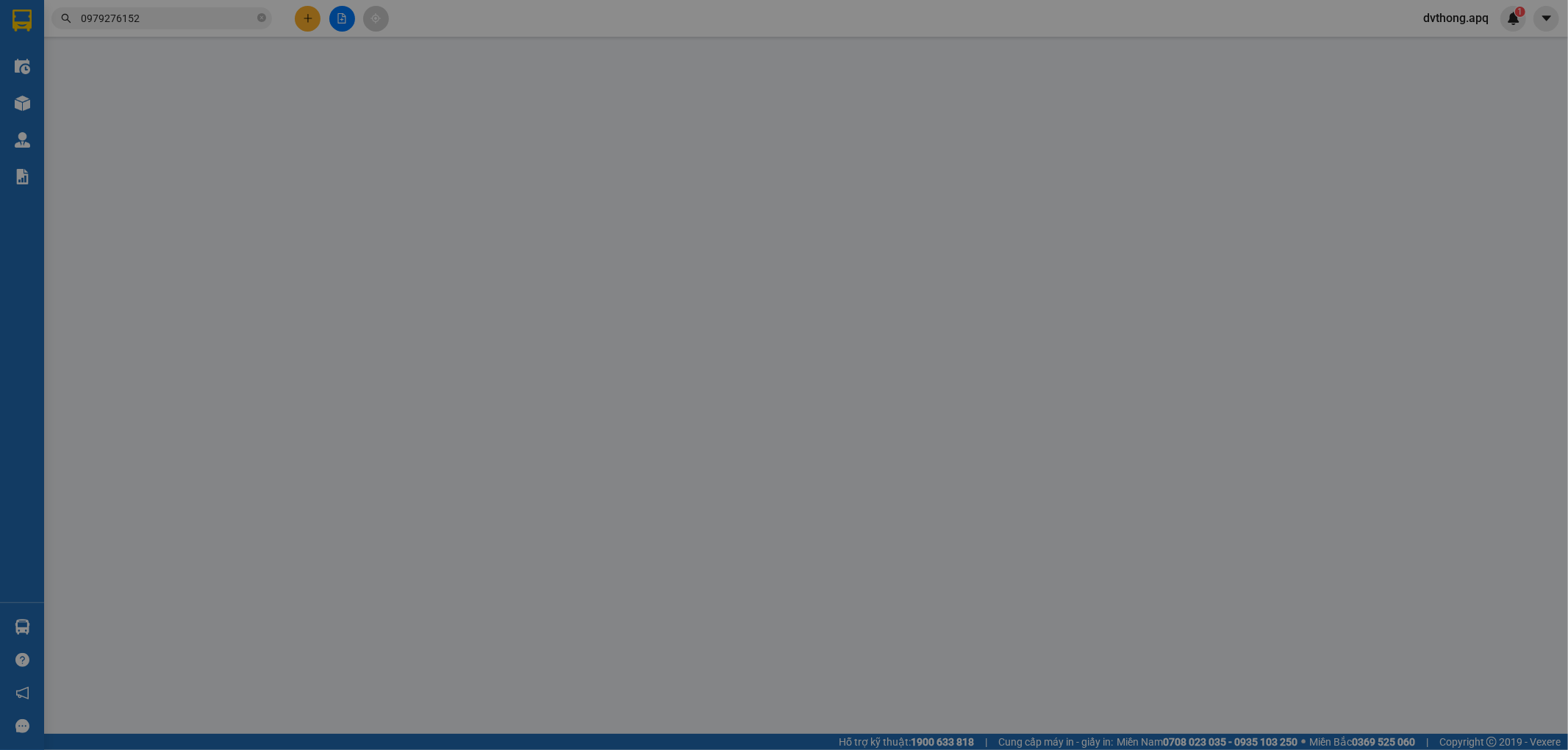
type input "139 trường chinh"
type input "200.000"
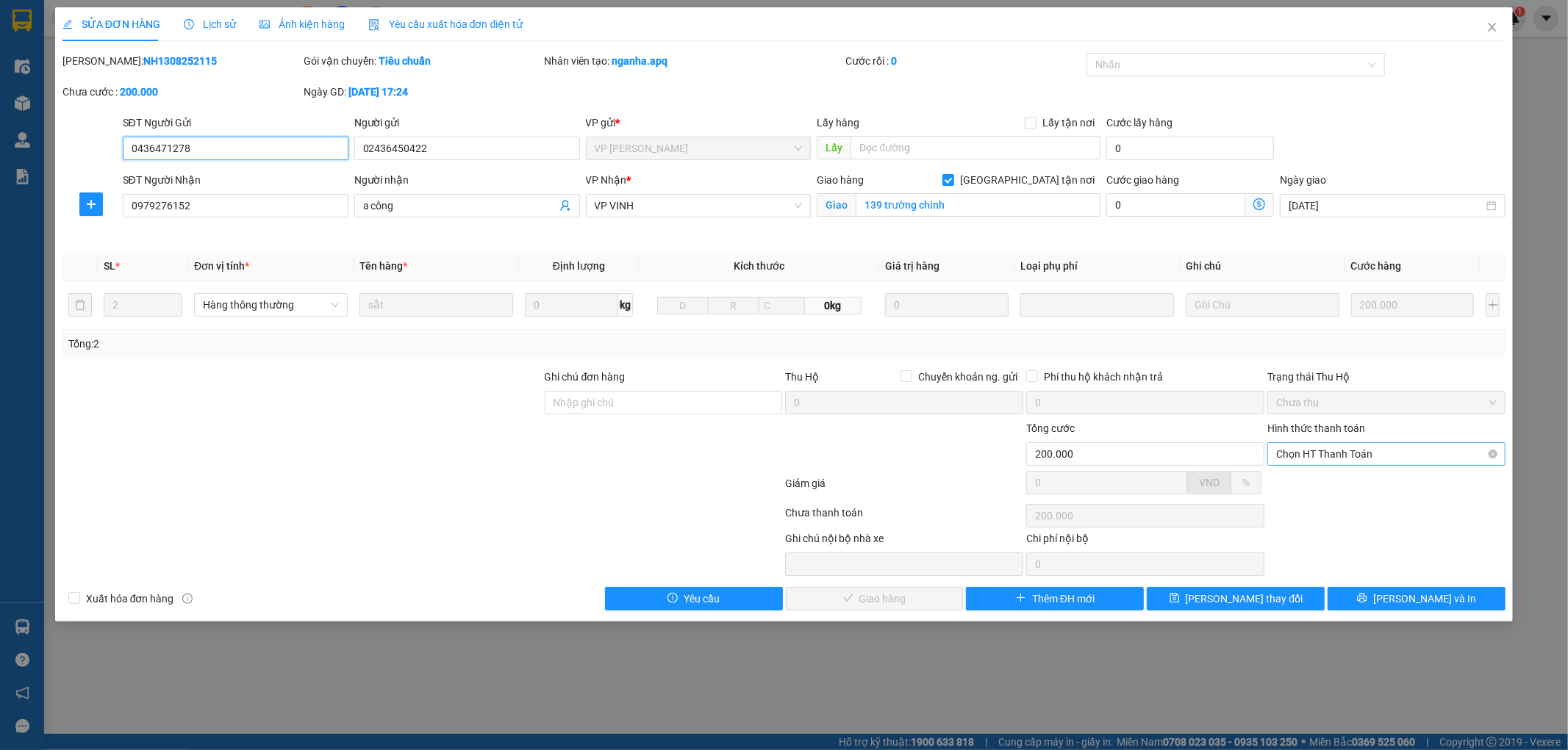
click at [1326, 459] on span "Chọn HT Thanh Toán" at bounding box center [1386, 454] width 221 height 22
click at [1325, 481] on div "Tại văn phòng" at bounding box center [1387, 483] width 221 height 16
type input "0"
click at [906, 605] on span "Lưu và Giao hàng" at bounding box center [885, 599] width 141 height 16
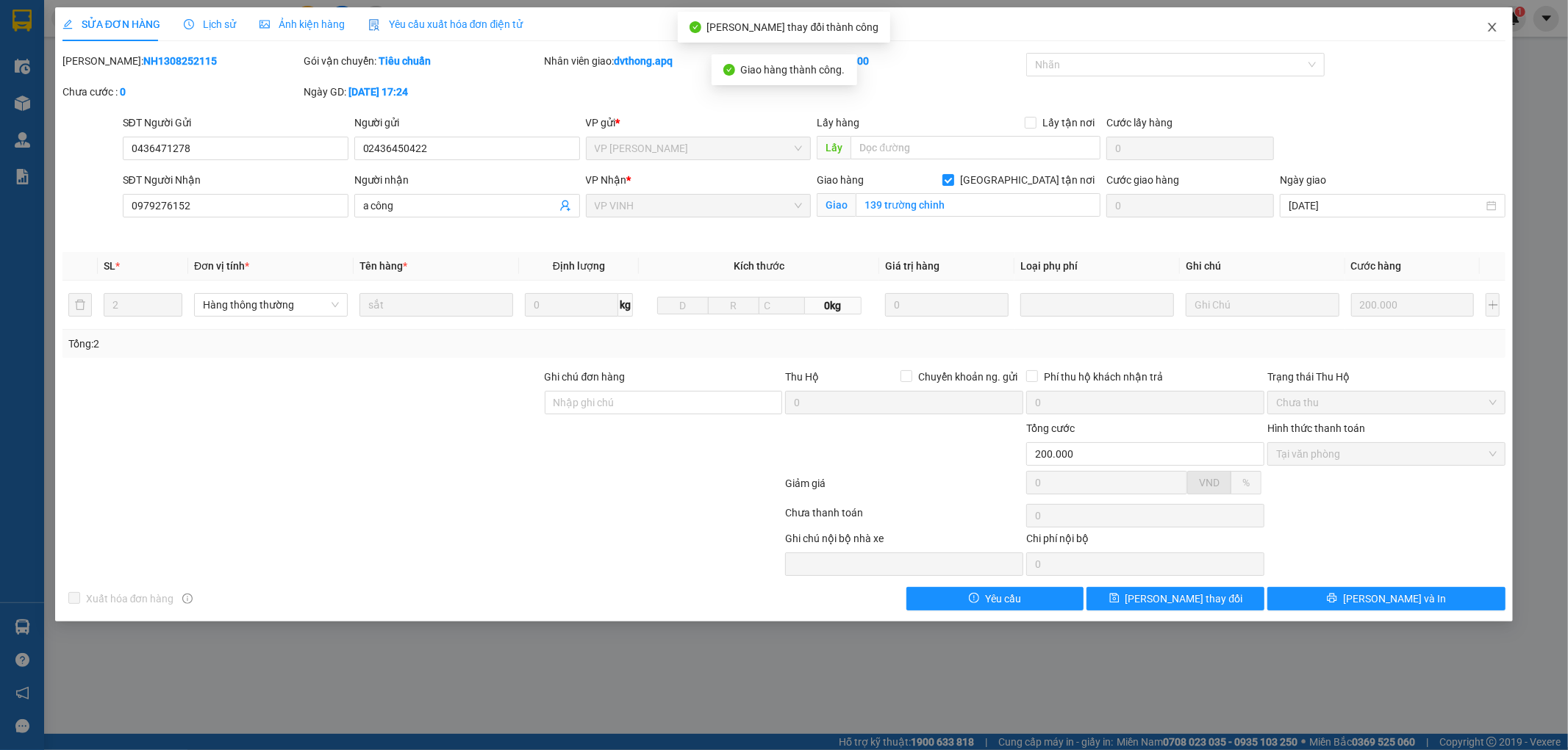
click at [1489, 27] on icon "close" at bounding box center [1492, 27] width 12 height 12
click at [1488, 27] on div "dvthong.apq 1" at bounding box center [1468, 18] width 115 height 25
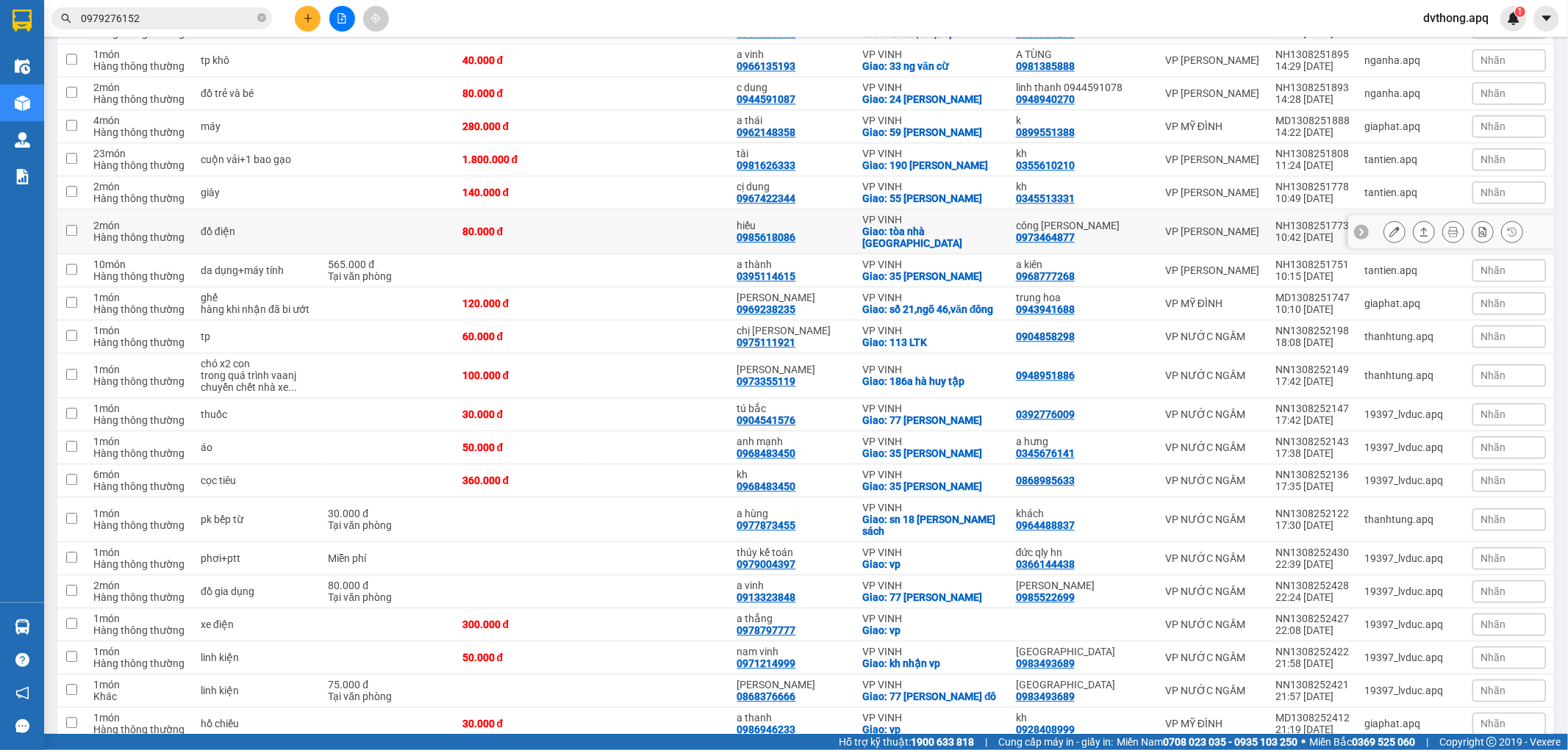
scroll to position [3103, 0]
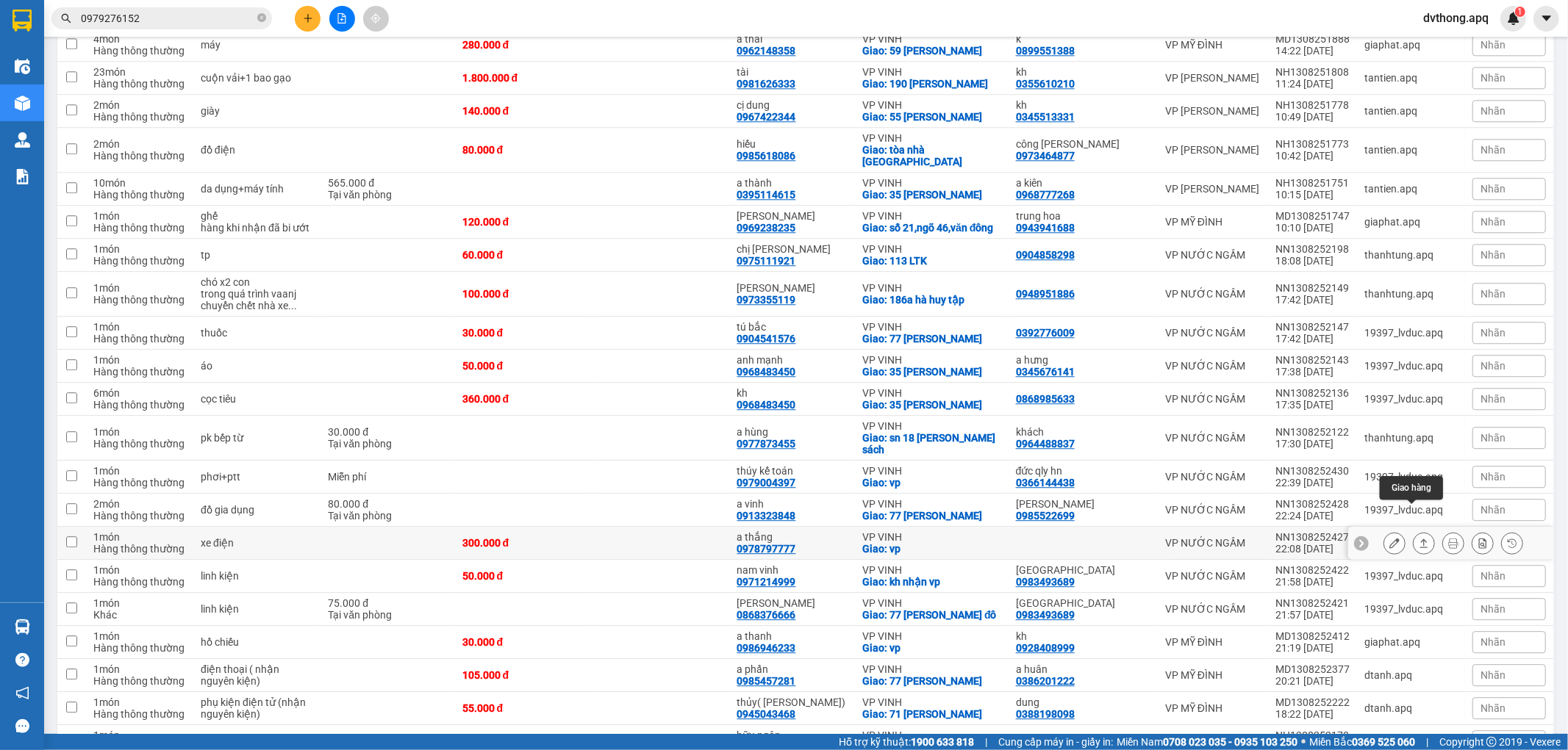
click at [1419, 538] on icon at bounding box center [1423, 543] width 10 height 10
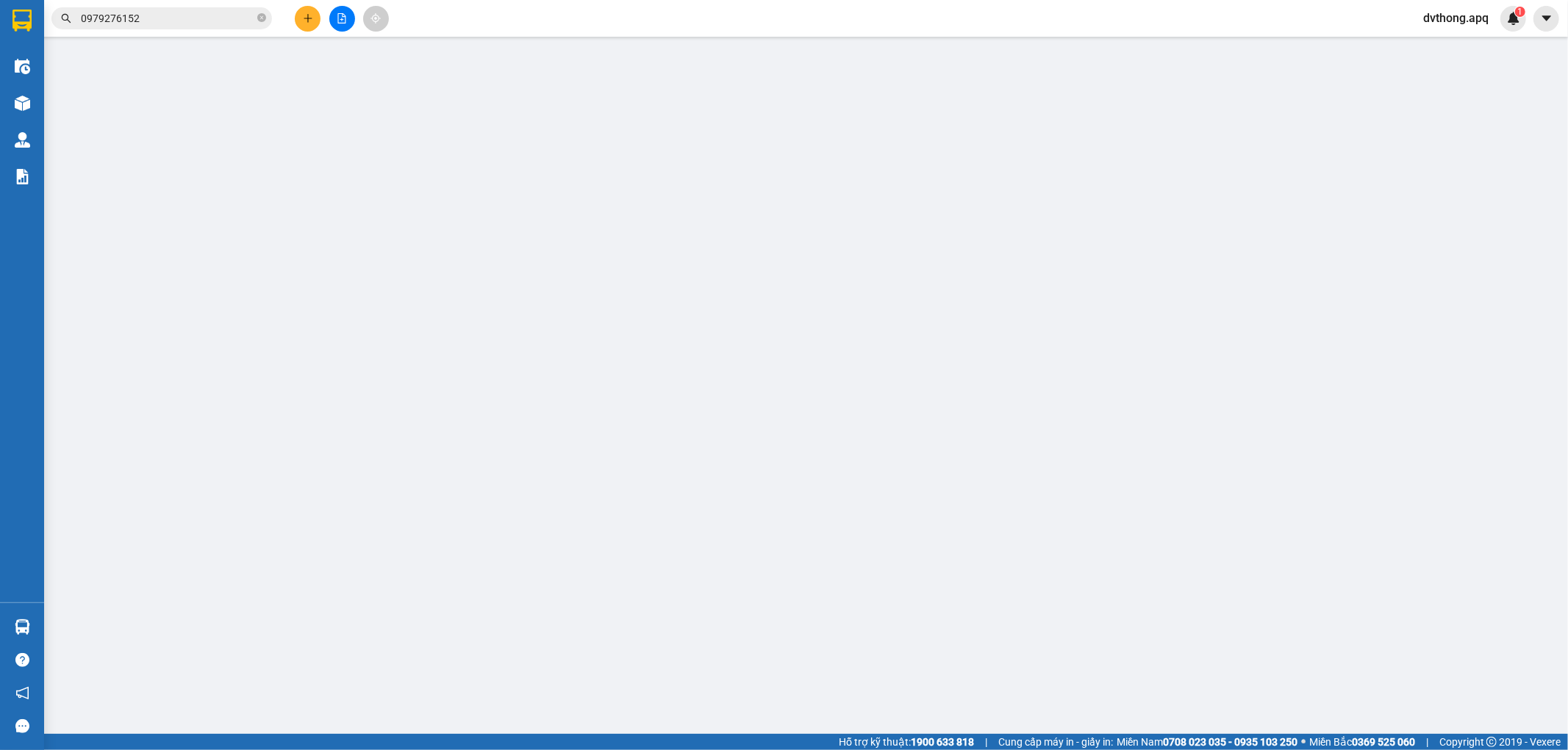
type input "0978797777"
type input "a thắng"
checkbox input "true"
type input "vp"
type input "300.000"
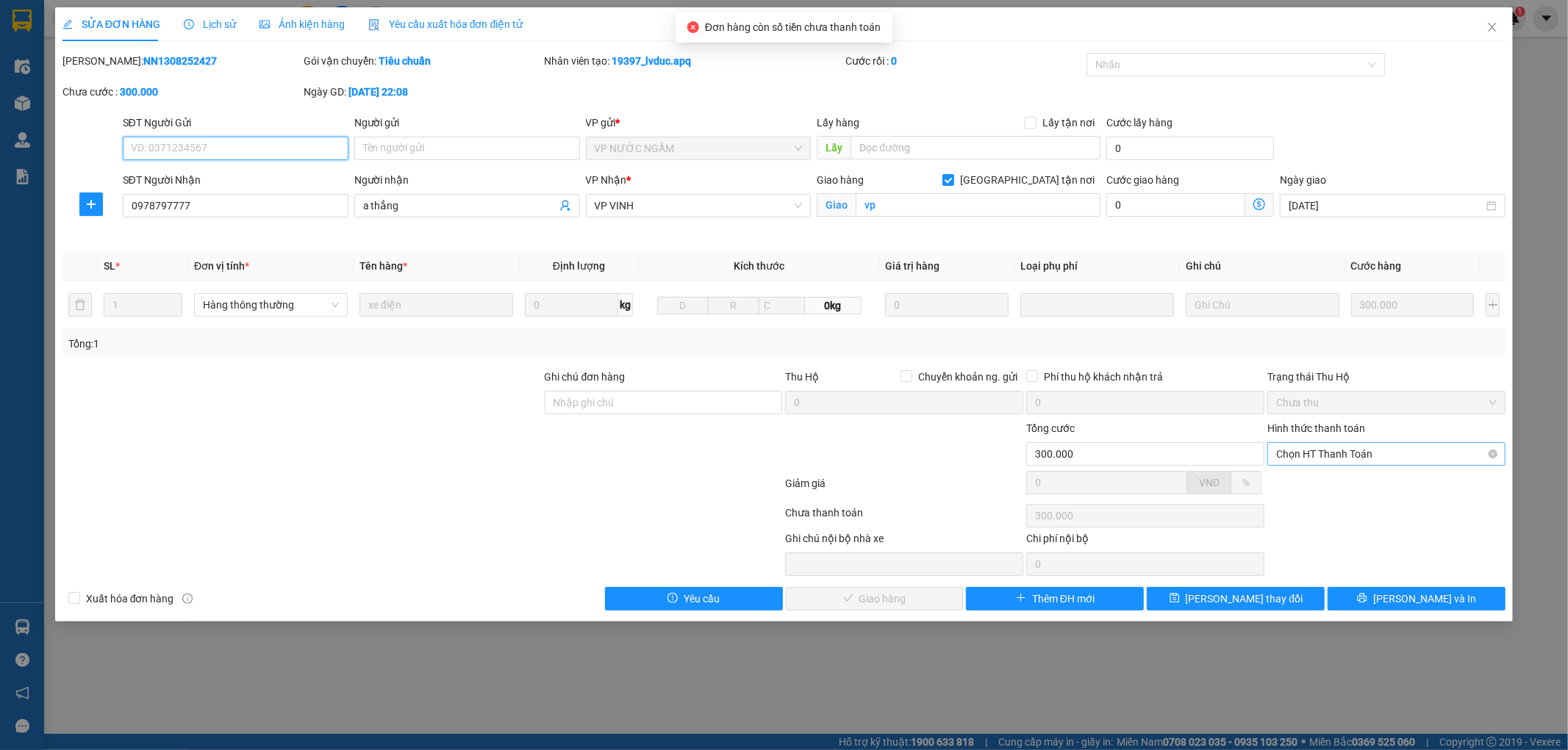
click at [1350, 452] on span "Chọn HT Thanh Toán" at bounding box center [1386, 454] width 221 height 22
click at [1339, 485] on div "Tại văn phòng" at bounding box center [1387, 483] width 221 height 16
type input "0"
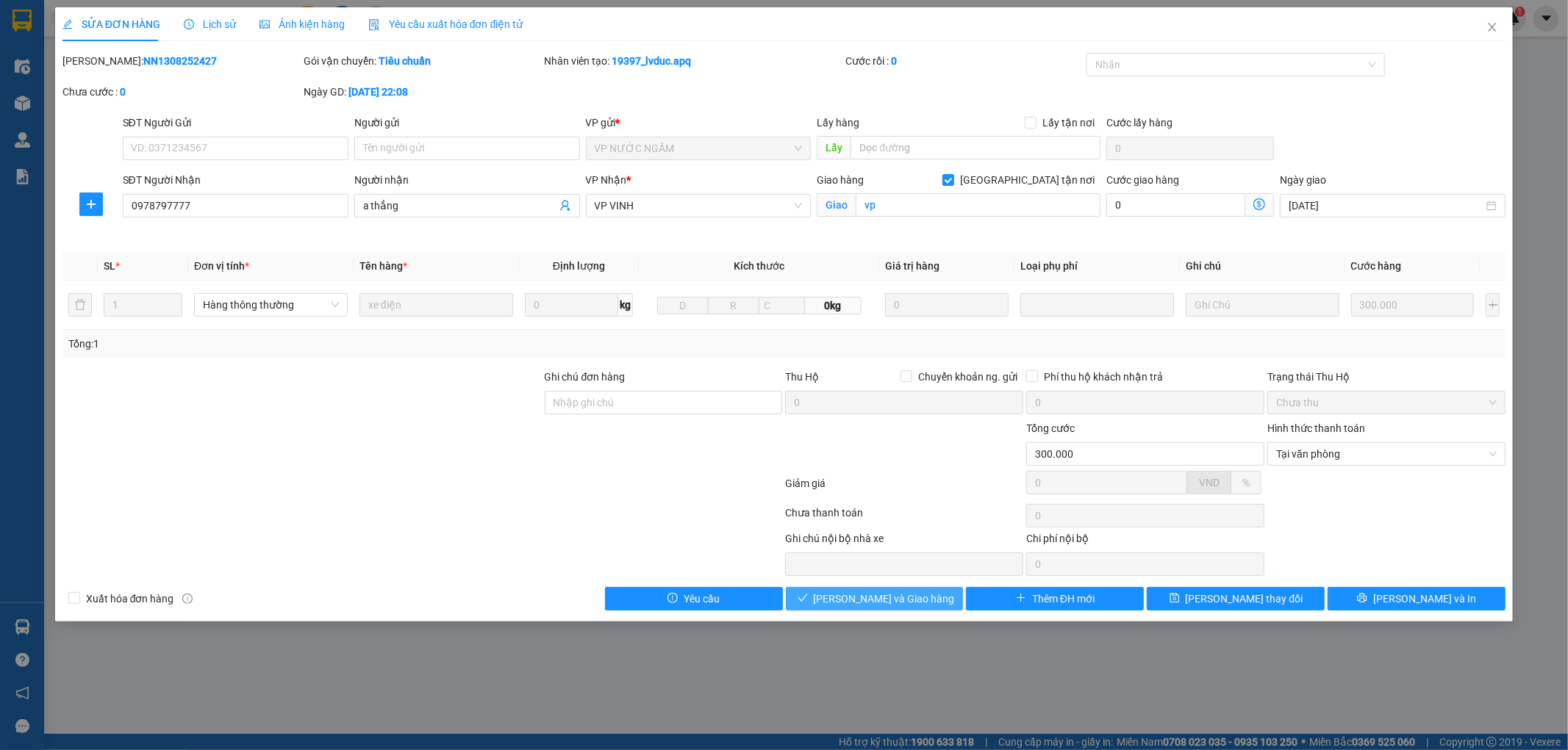
click at [893, 600] on span "Lưu và Giao hàng" at bounding box center [885, 599] width 141 height 16
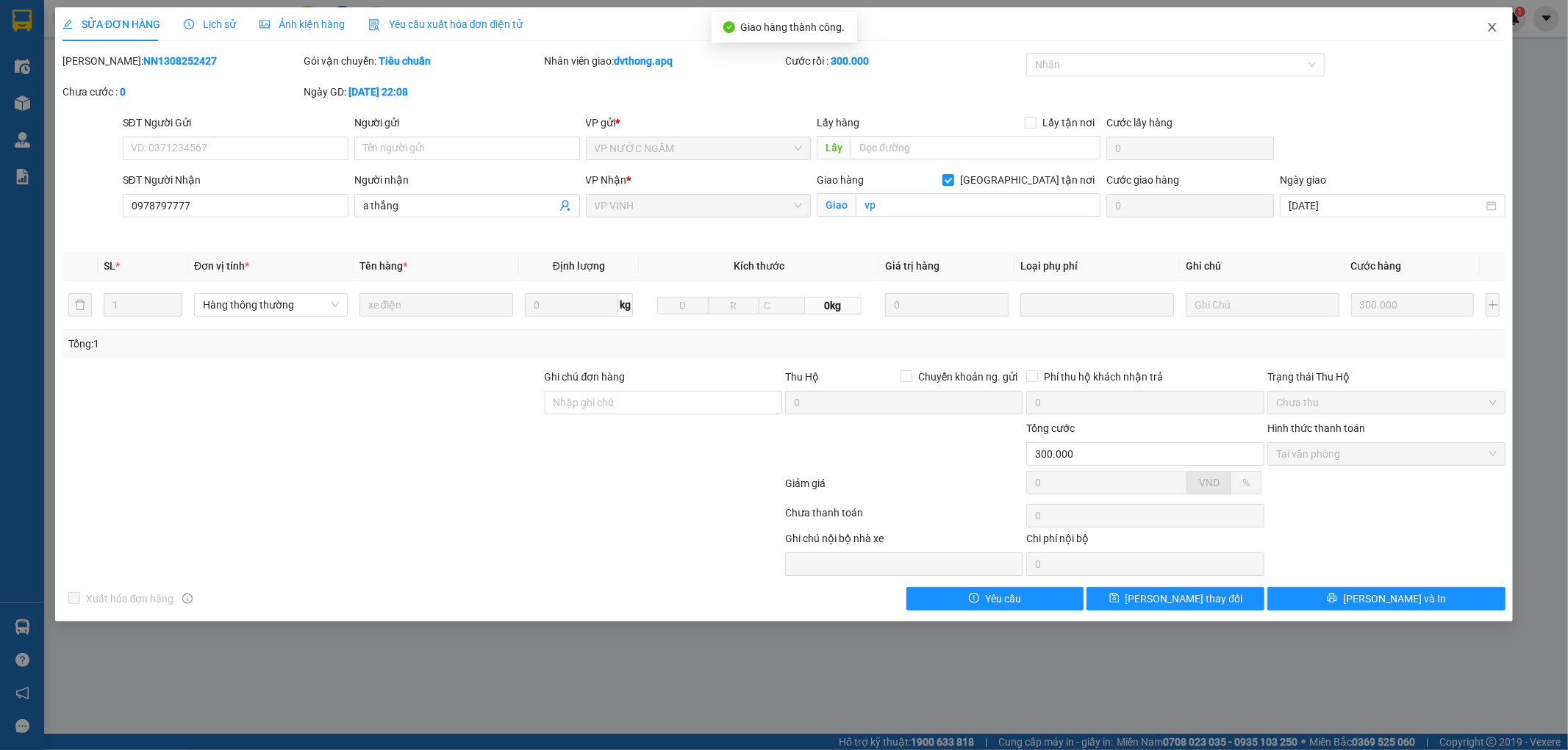
click at [1490, 26] on icon "close" at bounding box center [1492, 27] width 12 height 12
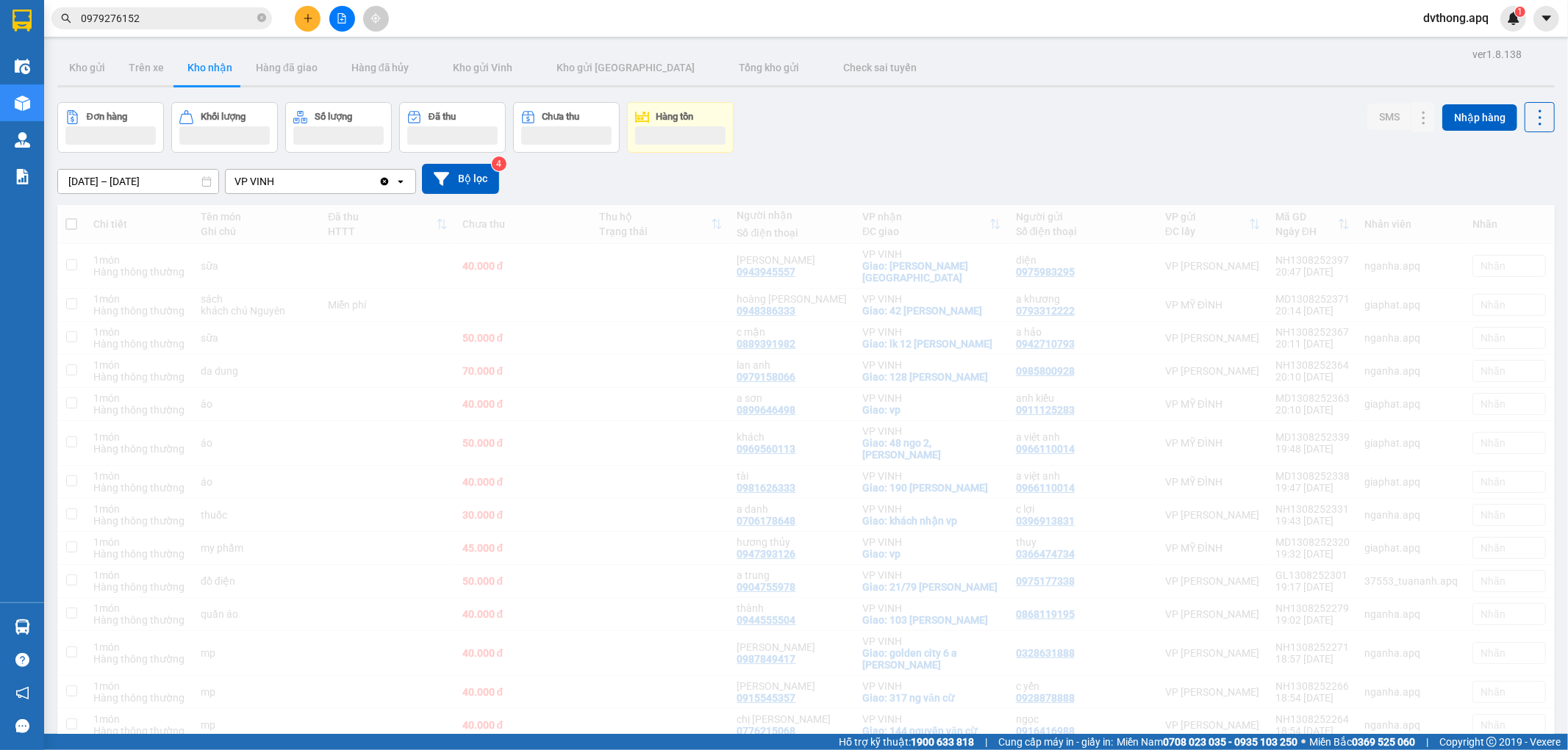
click at [1487, 25] on span "dvthong.apq" at bounding box center [1456, 18] width 89 height 18
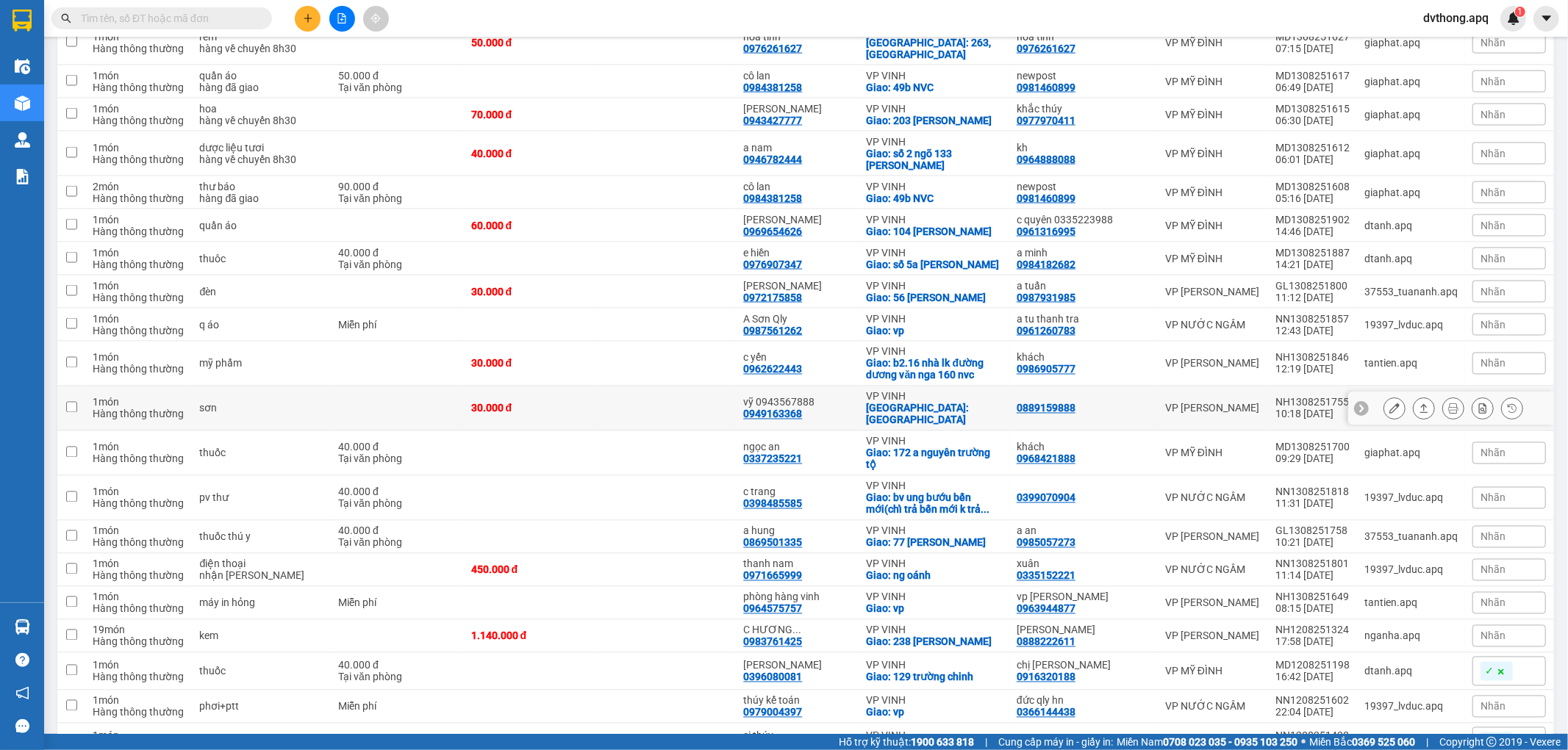
scroll to position [2078, 0]
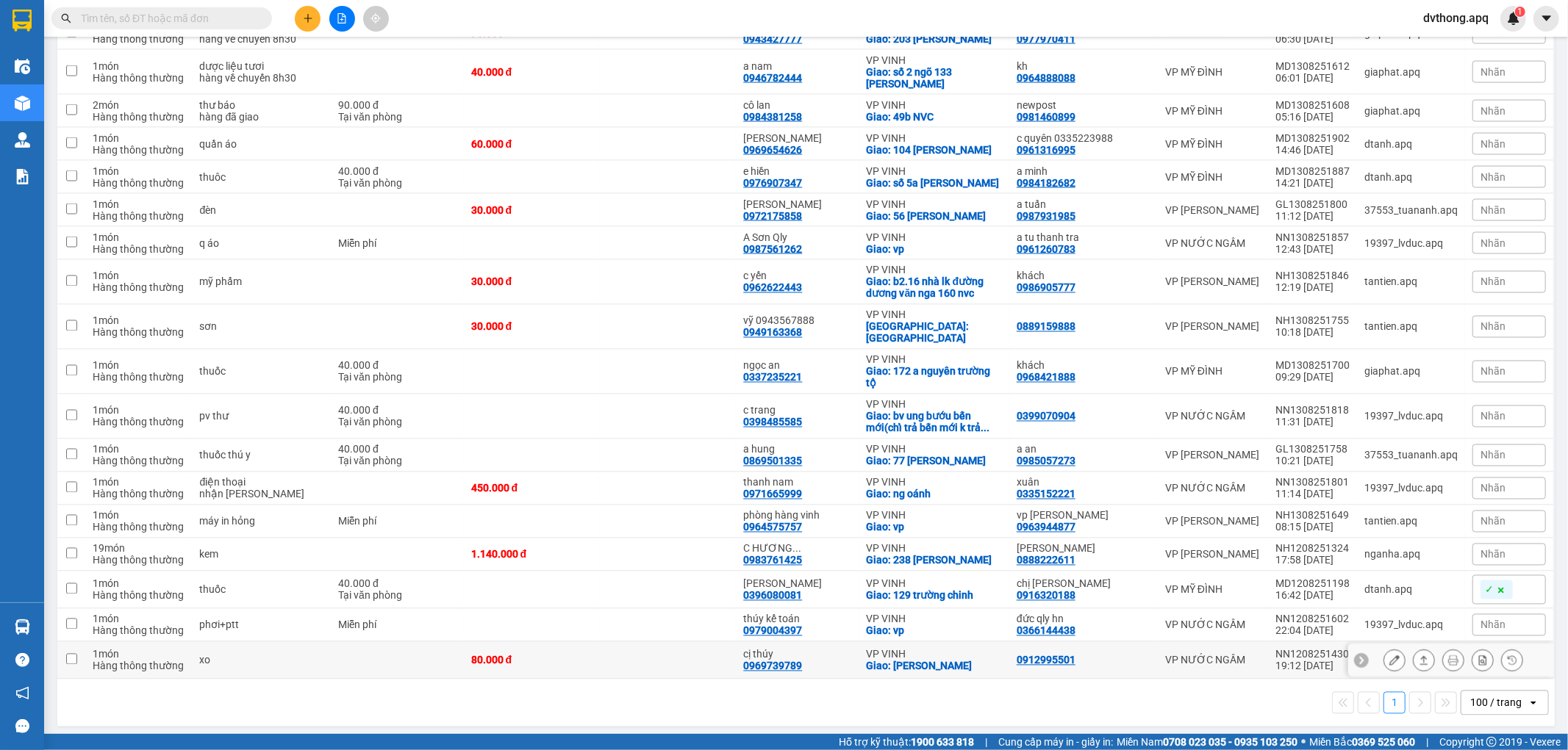
click at [682, 663] on td at bounding box center [667, 661] width 136 height 38
checkbox input "true"
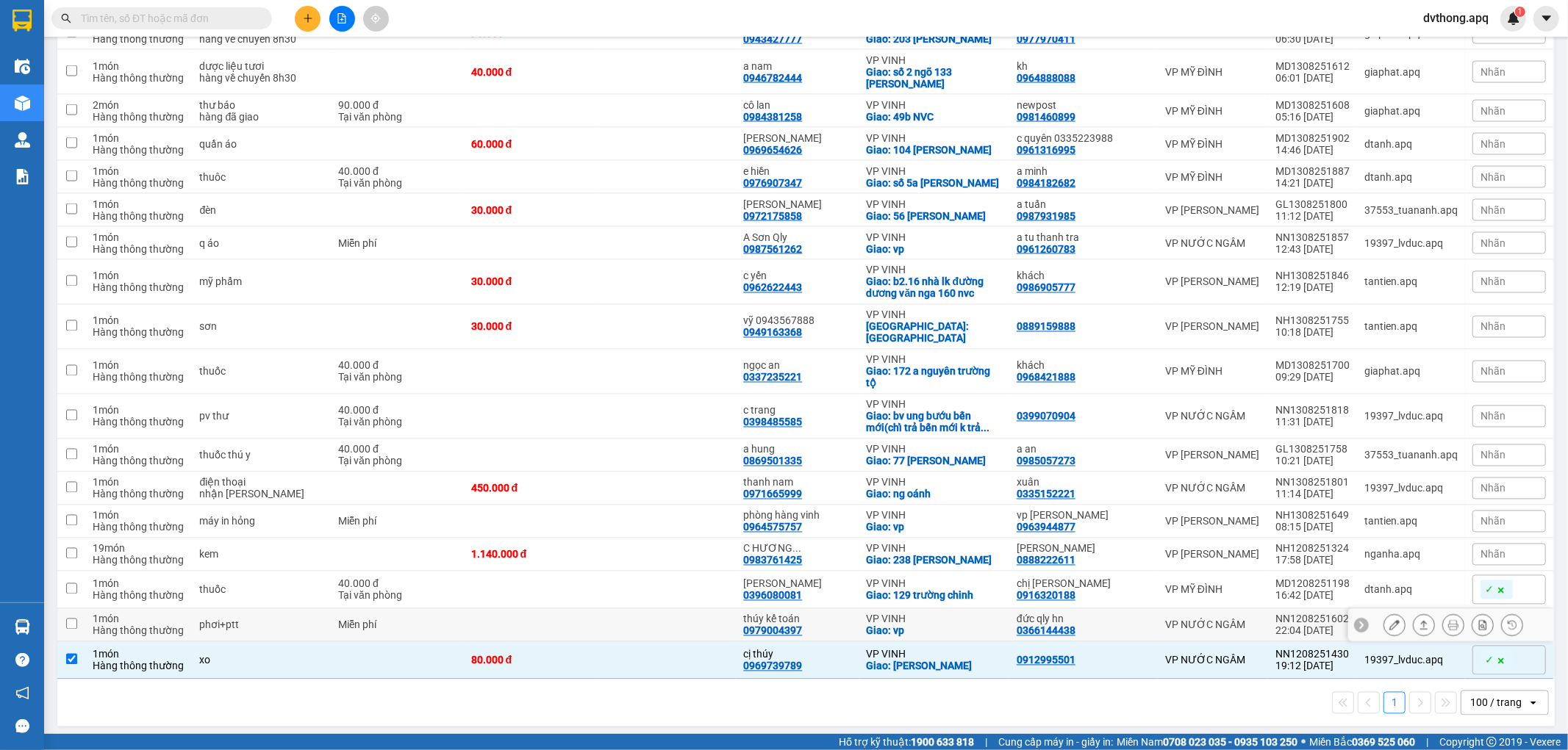
click at [703, 627] on td at bounding box center [667, 626] width 136 height 33
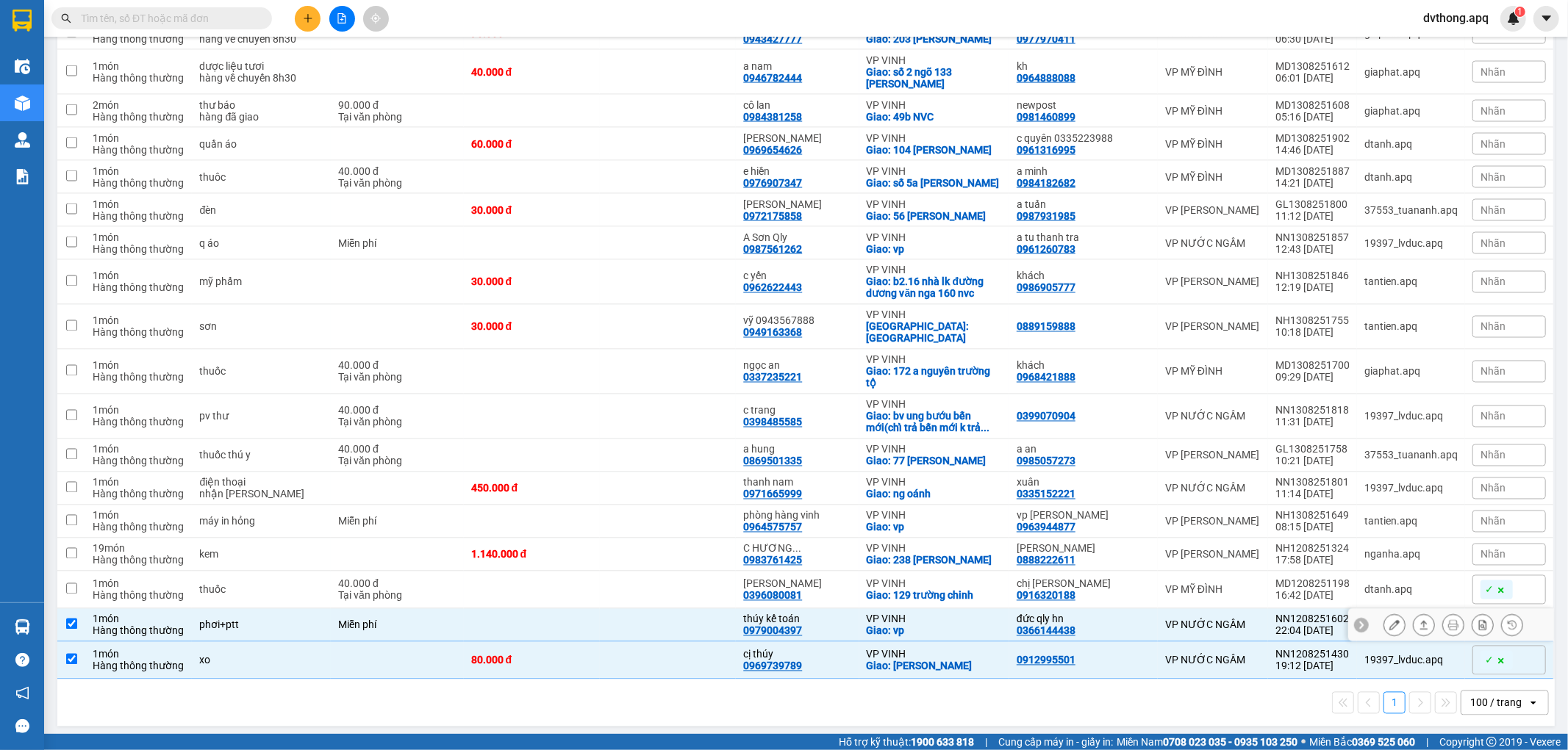
checkbox input "true"
click at [637, 589] on td at bounding box center [667, 590] width 136 height 38
checkbox input "true"
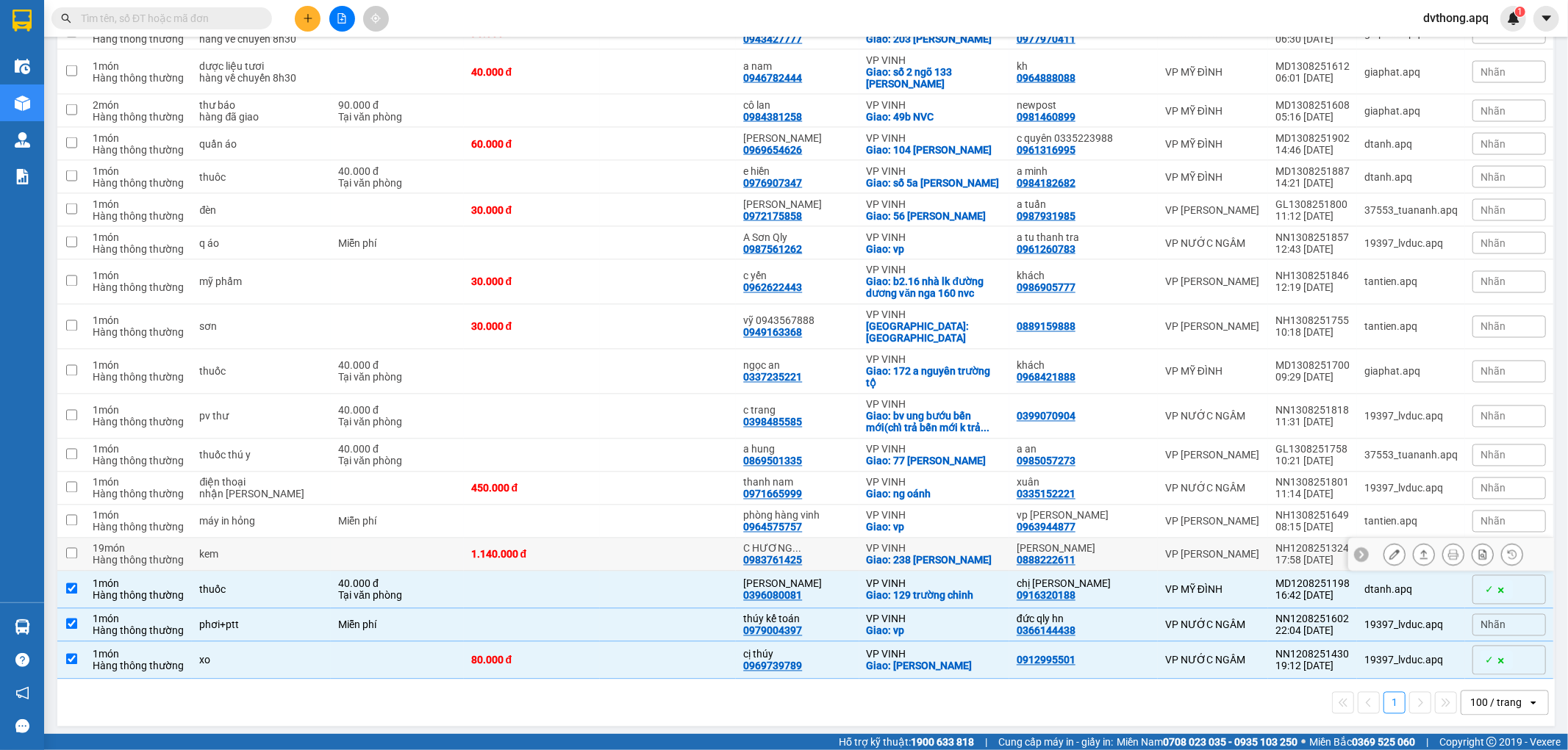
click at [637, 553] on td at bounding box center [667, 555] width 136 height 33
checkbox input "true"
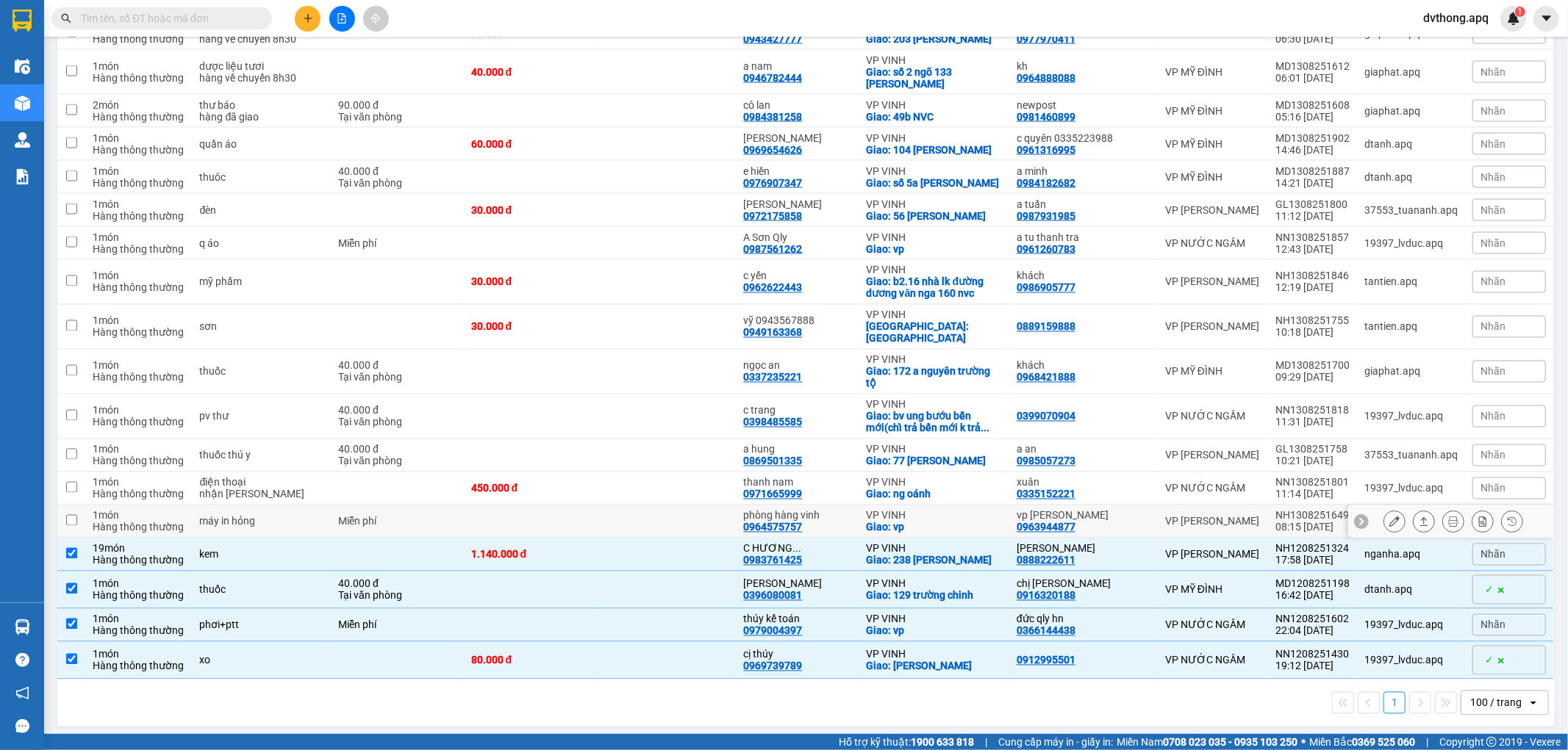
click at [600, 506] on td at bounding box center [531, 522] width 136 height 33
checkbox input "true"
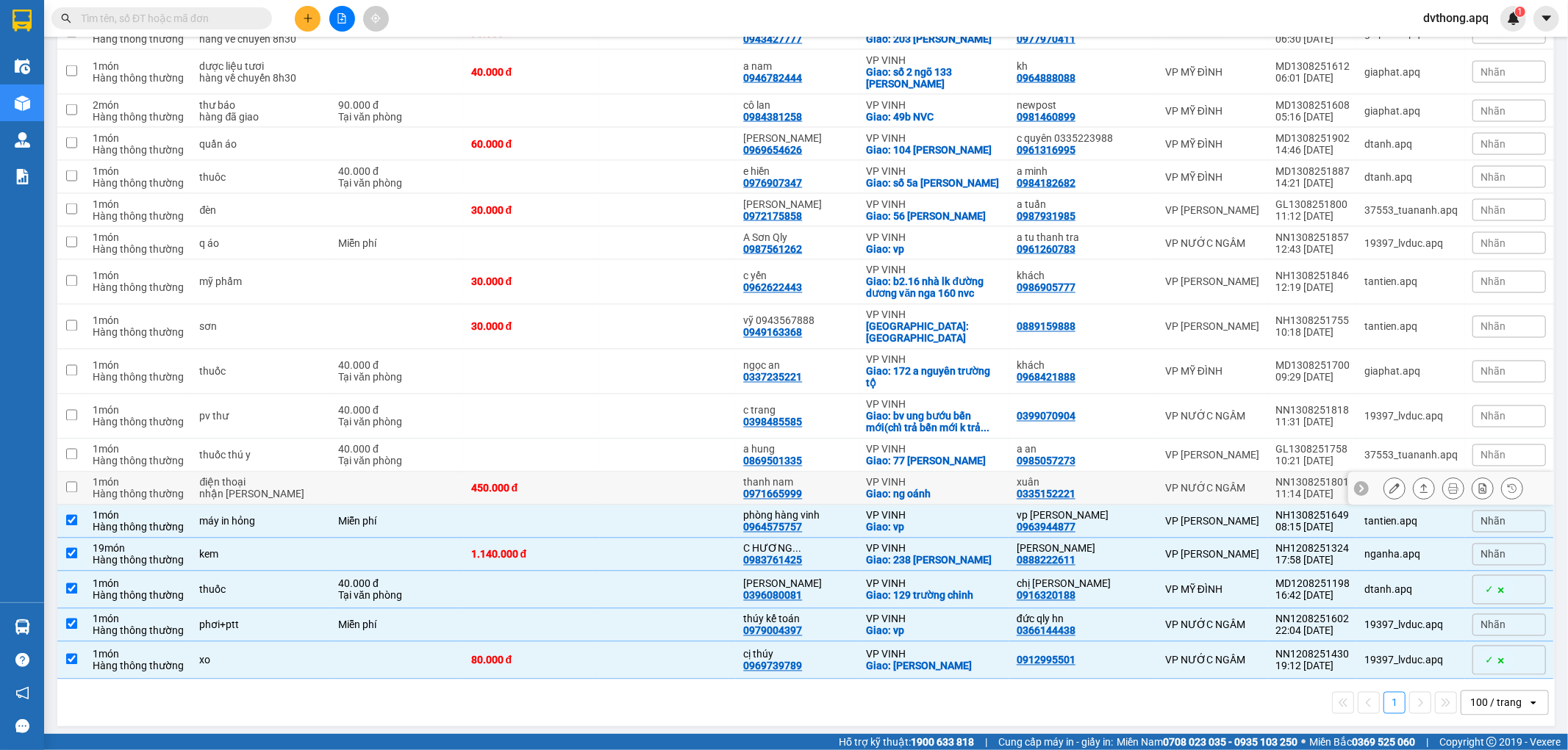
click at [614, 483] on td at bounding box center [667, 489] width 136 height 33
checkbox input "true"
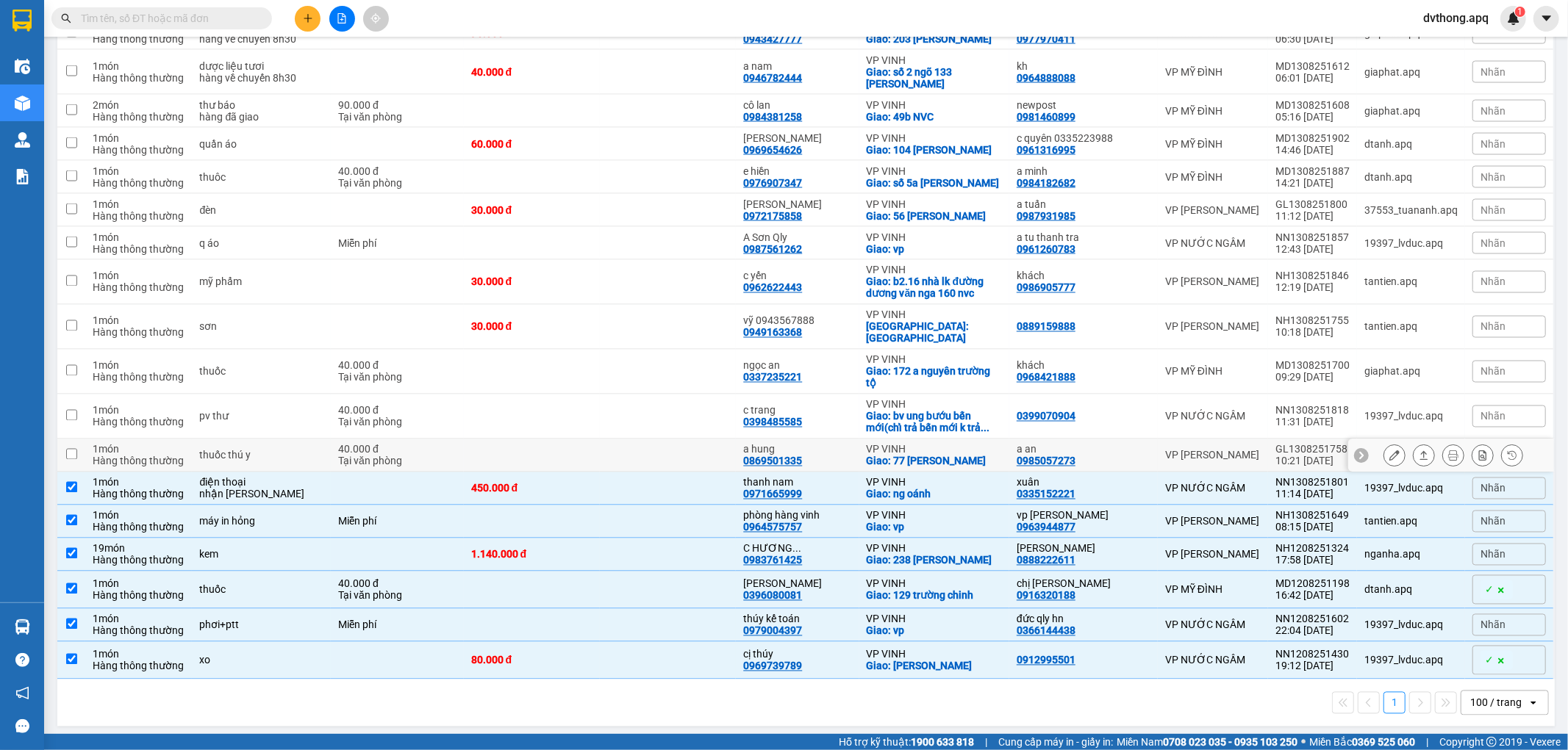
click at [623, 456] on td at bounding box center [667, 456] width 136 height 33
checkbox input "true"
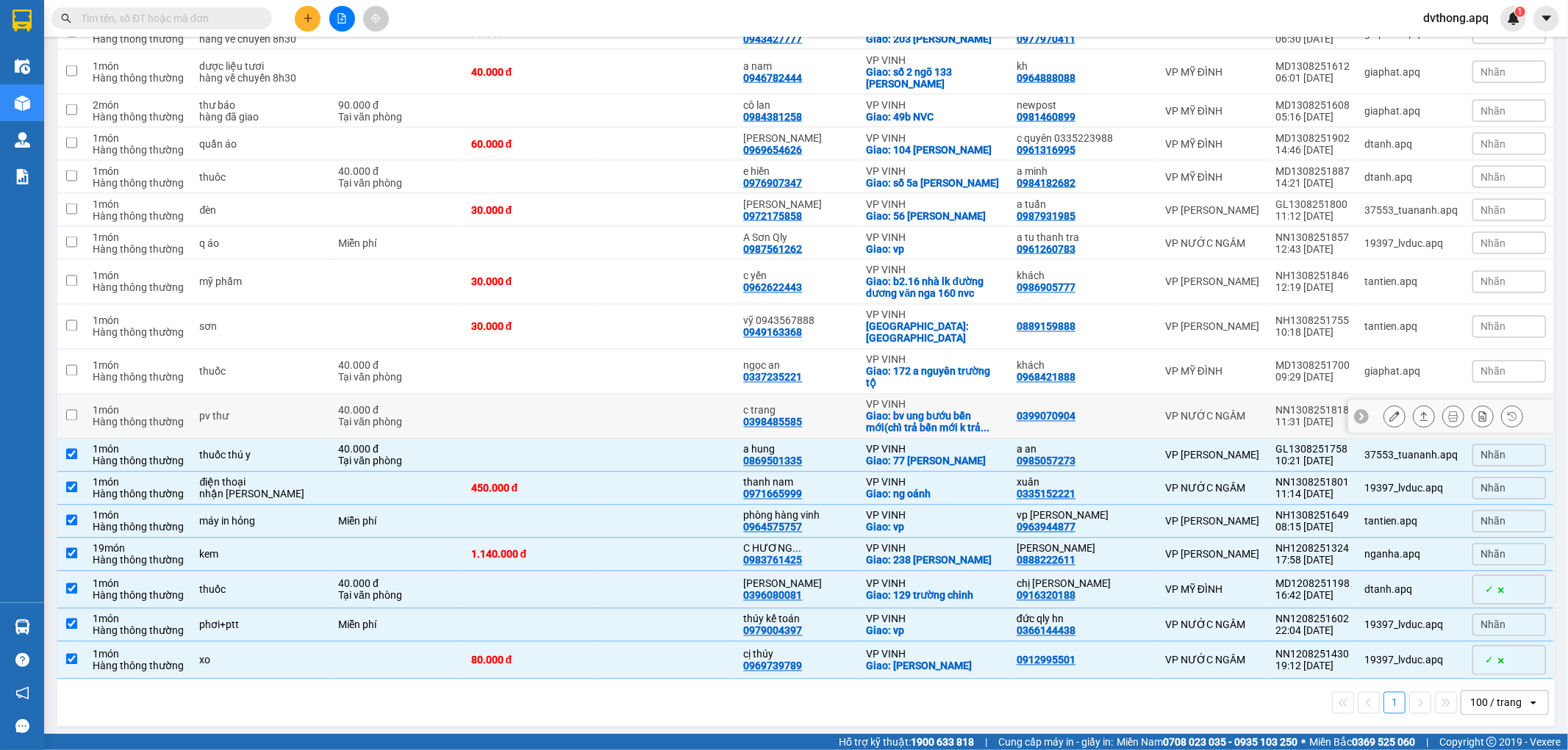
click at [636, 406] on td at bounding box center [667, 417] width 136 height 45
checkbox input "true"
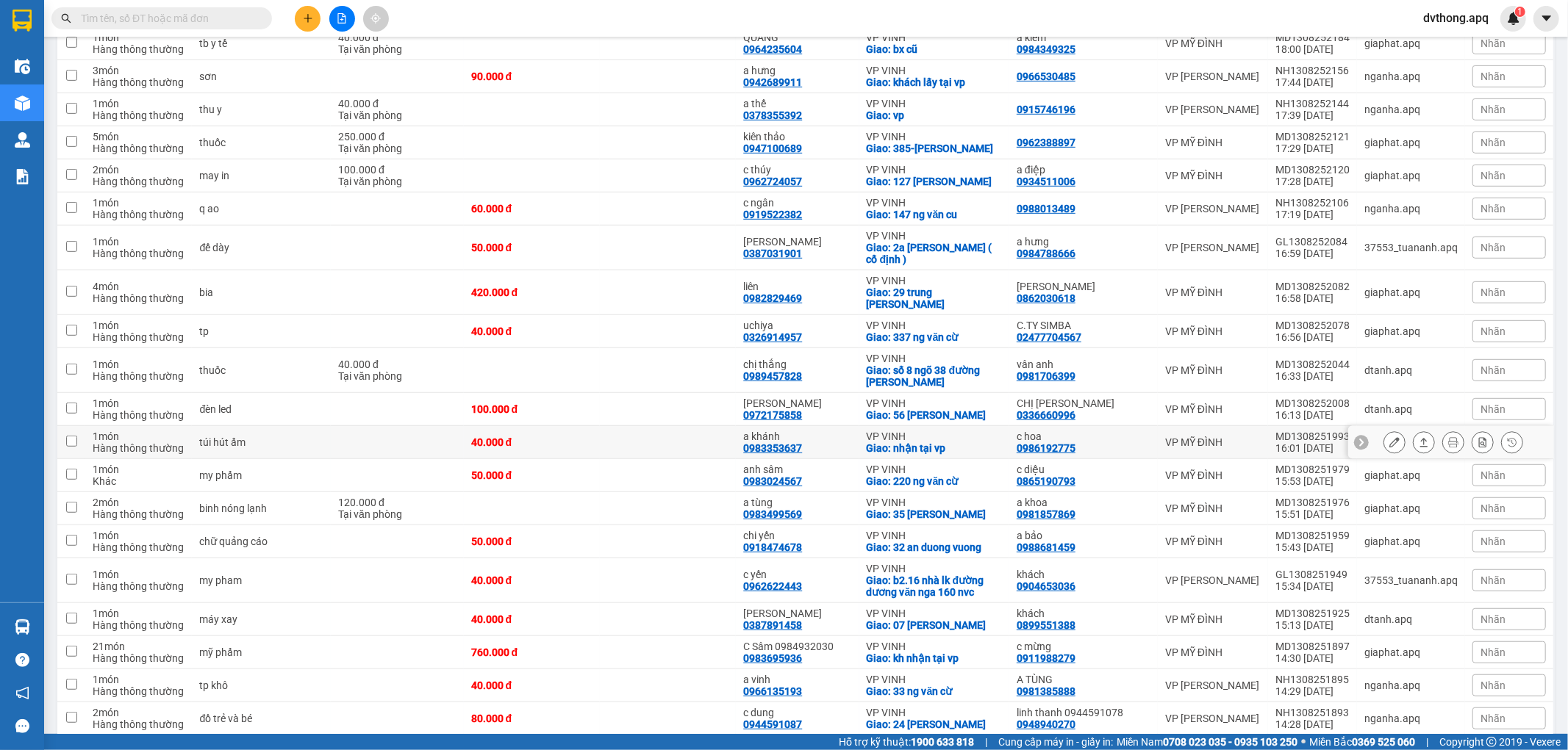
scroll to position [527, 0]
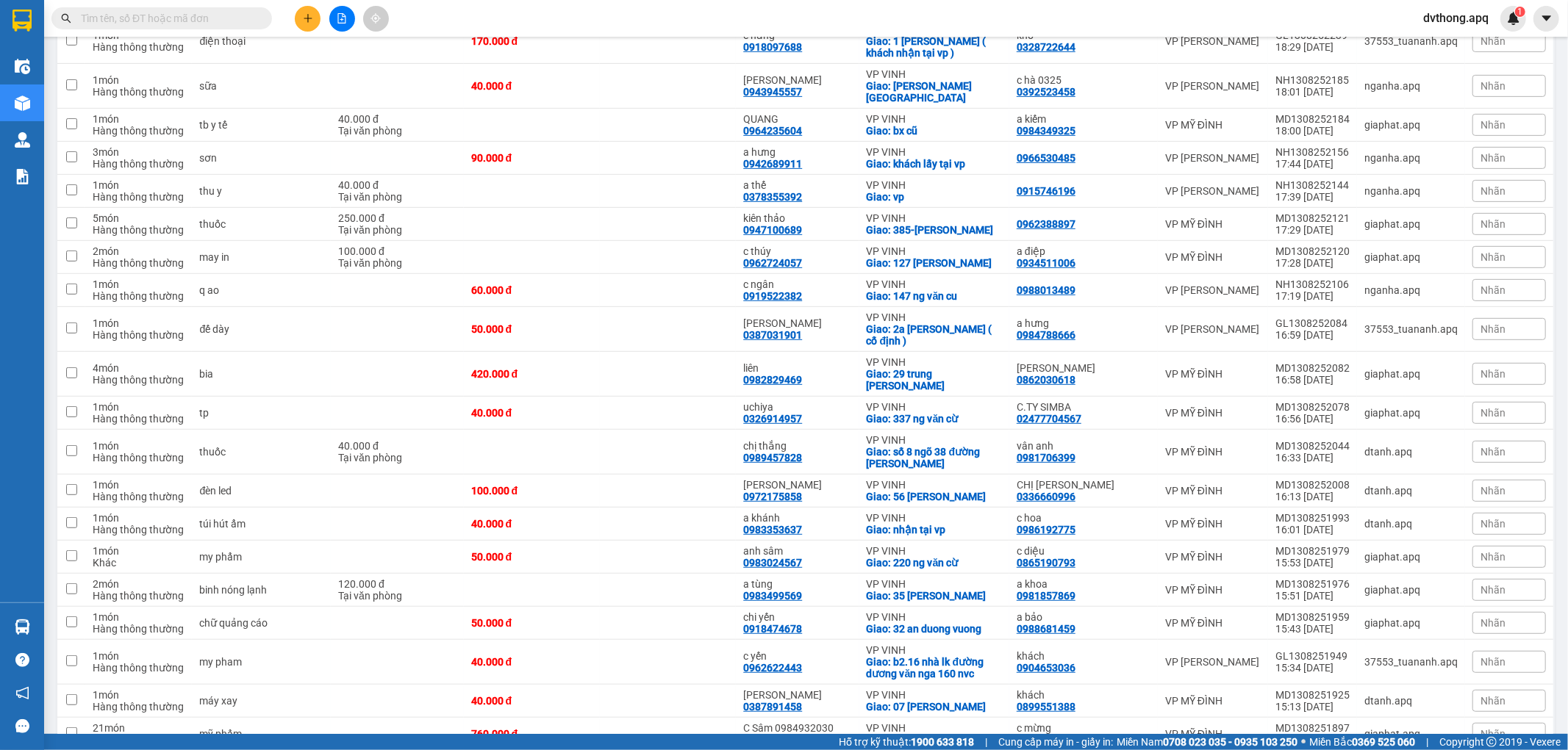
click at [193, 25] on input "text" at bounding box center [168, 18] width 174 height 16
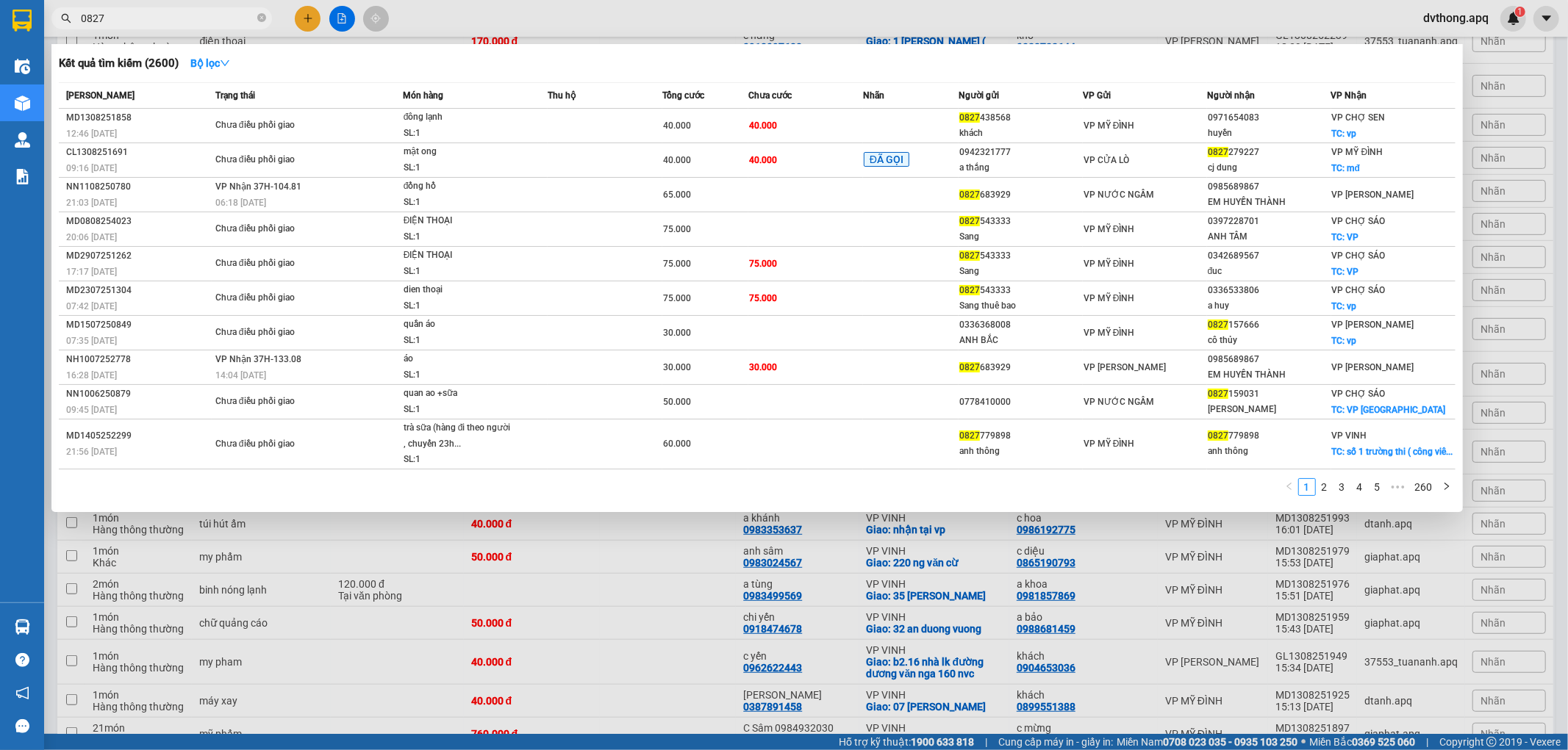
click at [126, 11] on input "0827" at bounding box center [168, 18] width 174 height 16
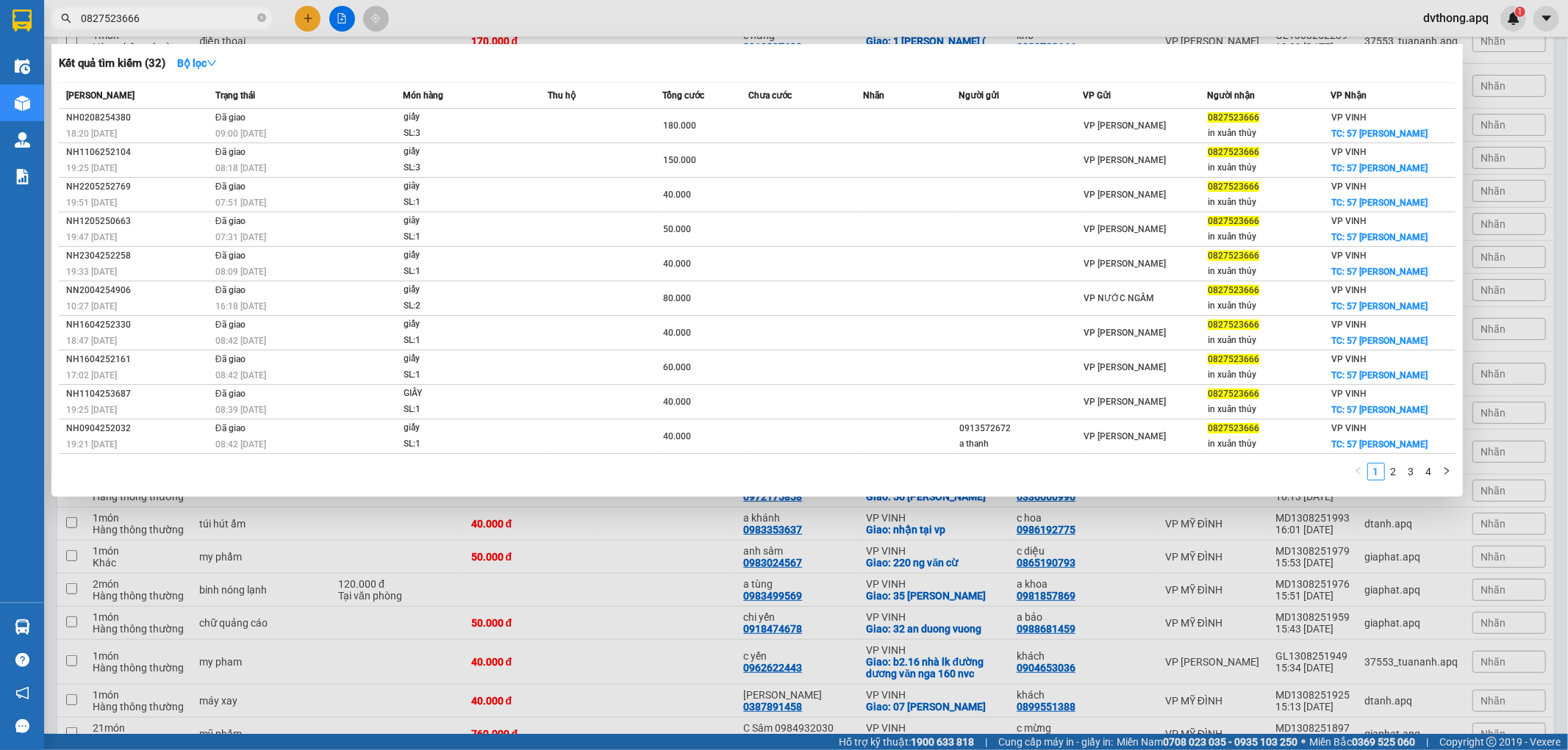
click at [173, 13] on input "0827523666" at bounding box center [168, 18] width 174 height 16
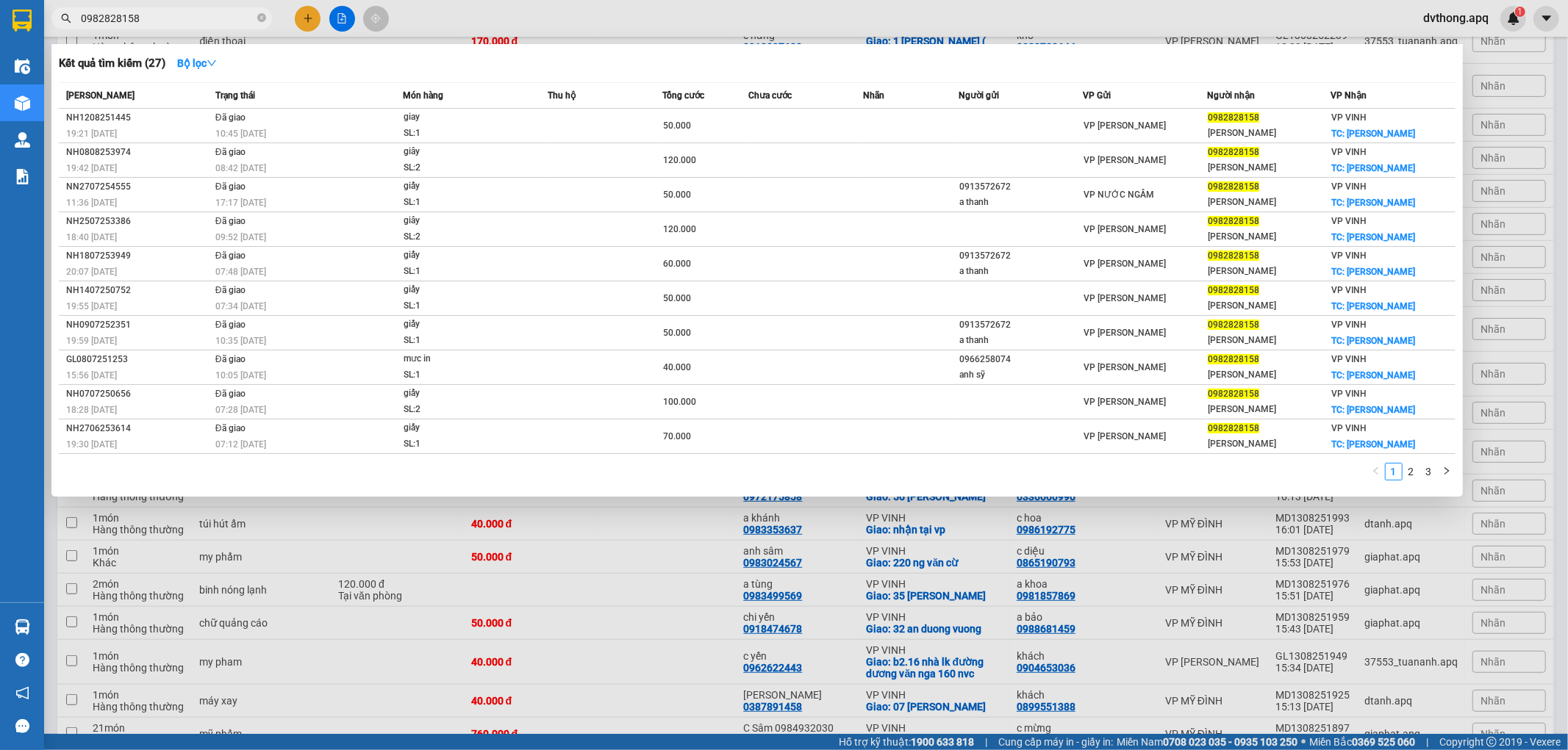
type input "0982828158"
click at [1546, 393] on div at bounding box center [784, 375] width 1568 height 750
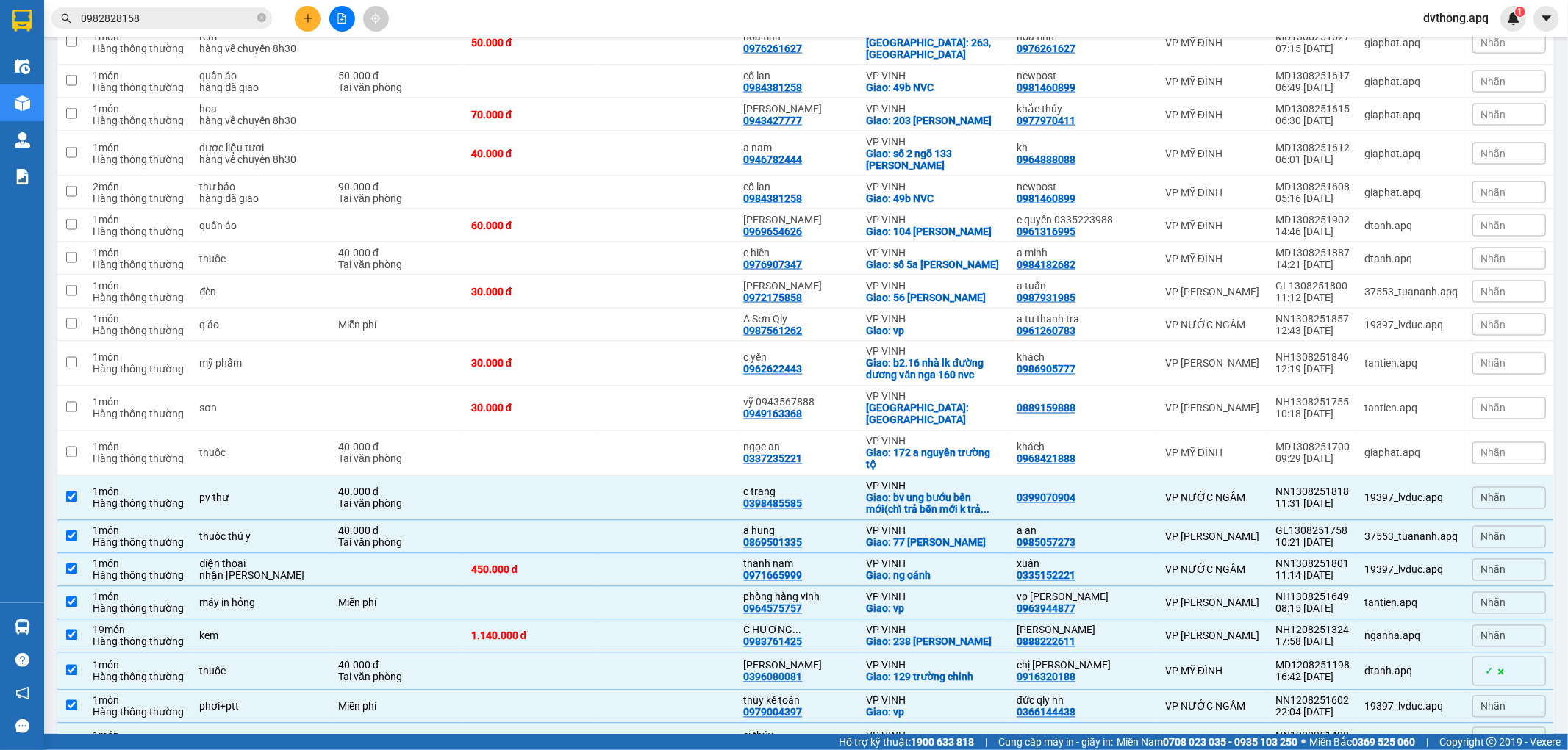
scroll to position [2078, 0]
